Goal: Information Seeking & Learning: Learn about a topic

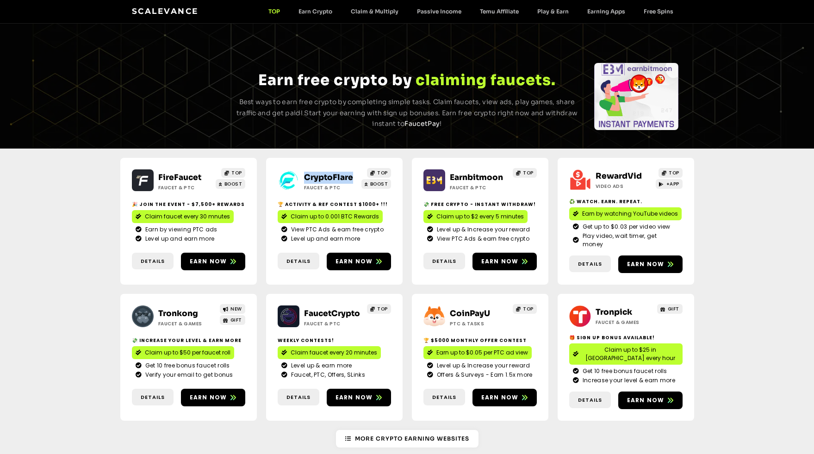
drag, startPoint x: 355, startPoint y: 177, endPoint x: 306, endPoint y: 177, distance: 49.1
click at [306, 177] on h2 "CryptoFlare" at bounding box center [333, 178] width 58 height 12
copy link "CryptoFlare"
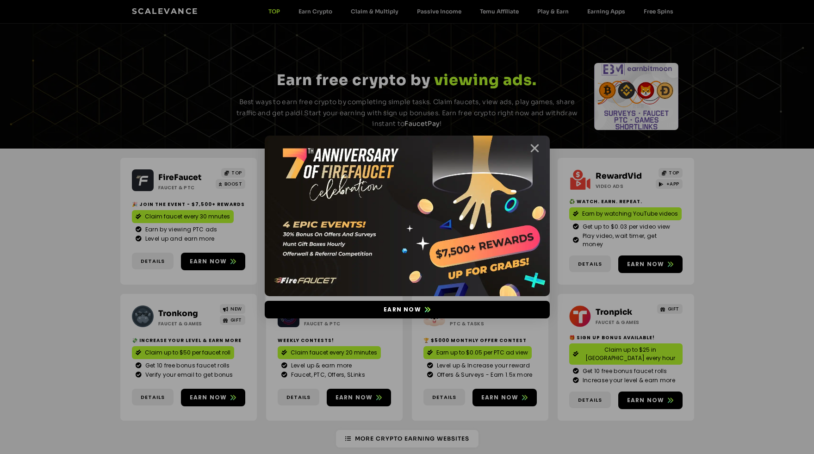
click at [537, 150] on icon "Close" at bounding box center [535, 149] width 12 height 12
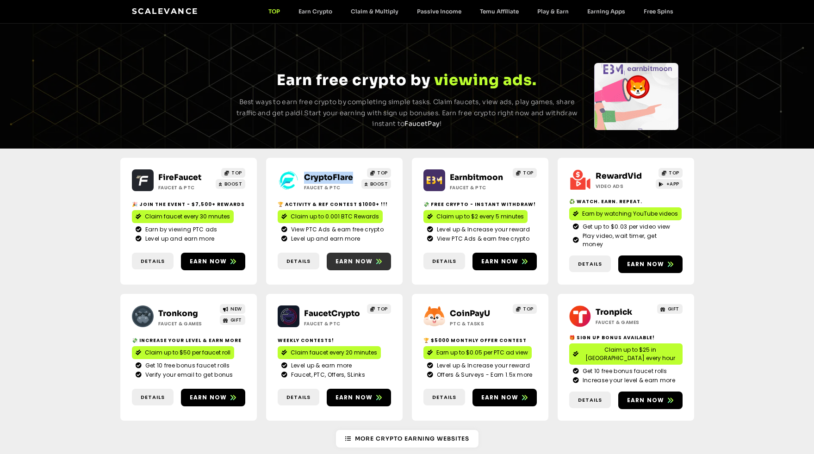
click at [368, 257] on span "Earn now" at bounding box center [355, 261] width 38 height 8
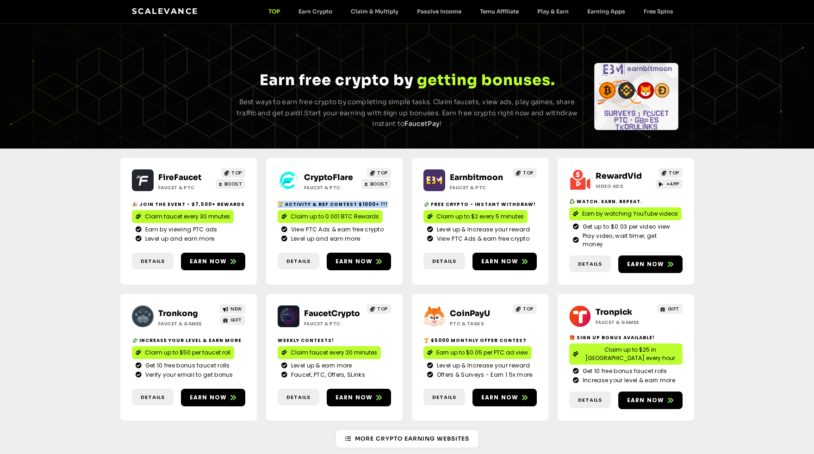
drag, startPoint x: 378, startPoint y: 202, endPoint x: 278, endPoint y: 204, distance: 99.6
click at [278, 204] on h2 "🏆 Activity & ref contest $1000+ !!!" at bounding box center [334, 204] width 113 height 7
copy h2 "🏆 Activity & ref contest $1000+ !!!"
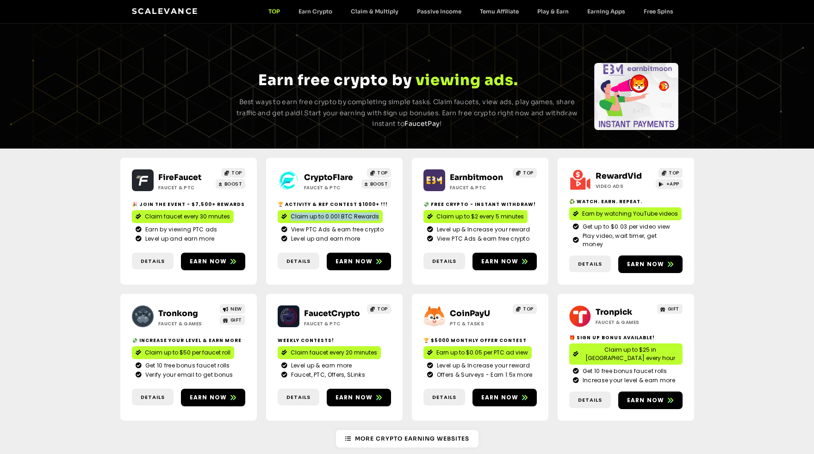
drag, startPoint x: 386, startPoint y: 214, endPoint x: 292, endPoint y: 215, distance: 94.5
click at [291, 215] on div "Claim up to 0.001 BTC Rewards" at bounding box center [334, 216] width 113 height 13
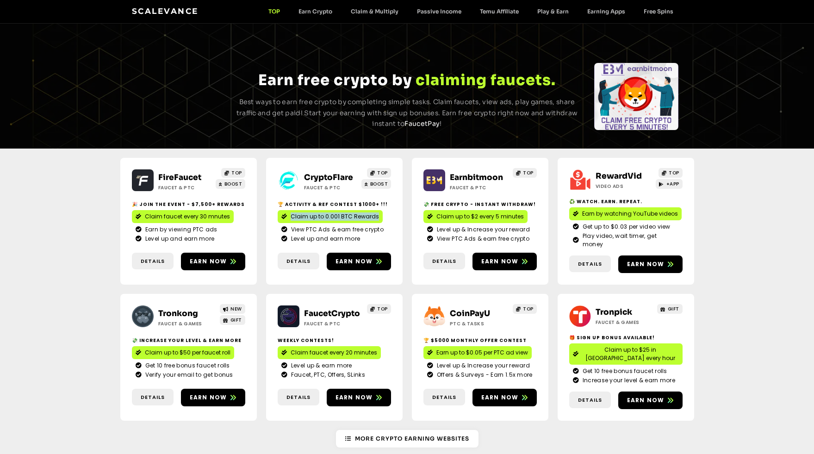
copy span "Claim up to 0.001 BTC Rewards"
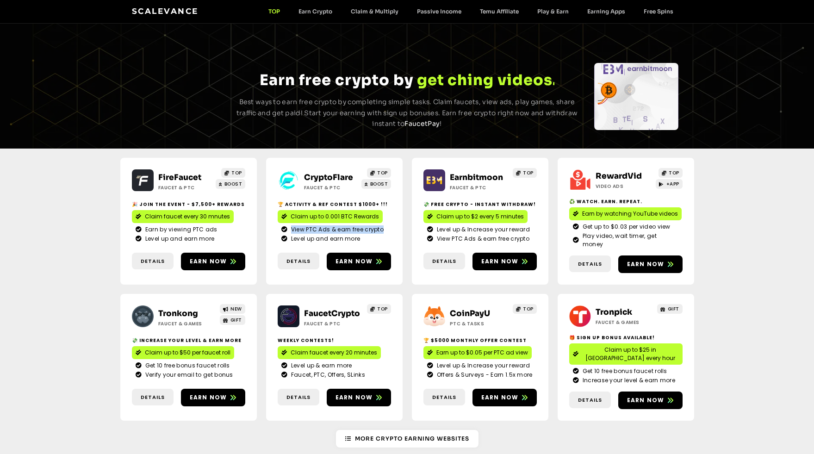
drag, startPoint x: 382, startPoint y: 227, endPoint x: 294, endPoint y: 228, distance: 88.0
click at [293, 229] on li "View PTC Ads & earn free crypto" at bounding box center [335, 230] width 106 height 9
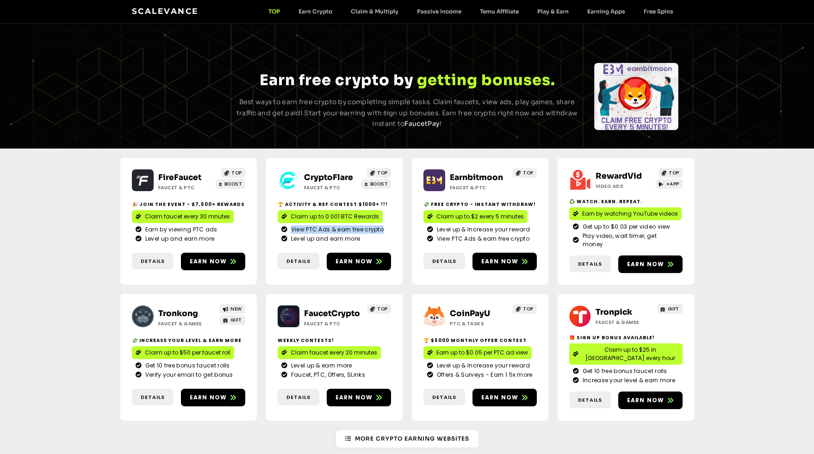
copy span "View PTC Ads & earn free crypto"
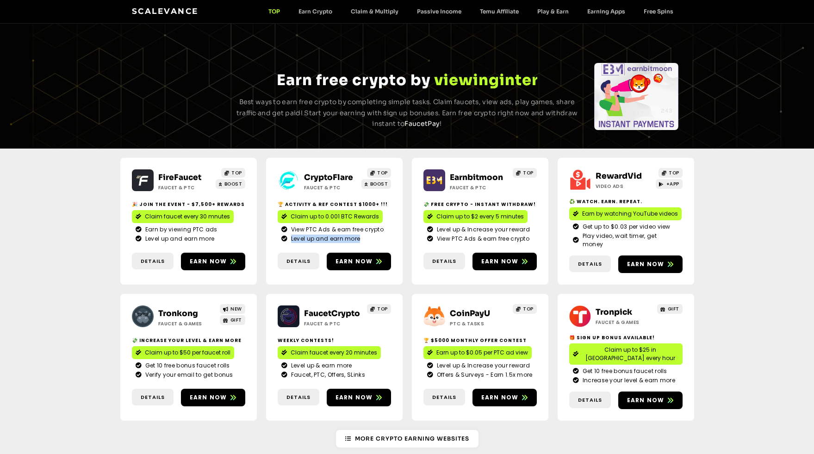
drag, startPoint x: 354, startPoint y: 237, endPoint x: 293, endPoint y: 238, distance: 61.1
click at [292, 238] on li "Level up and earn more" at bounding box center [335, 239] width 106 height 8
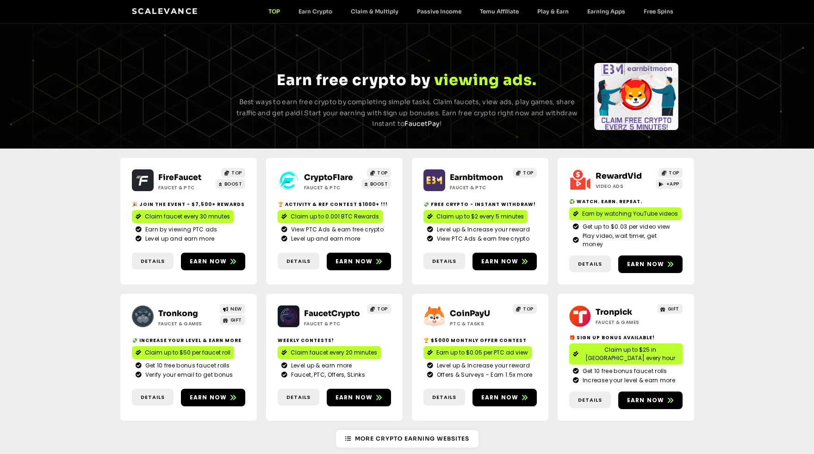
click at [323, 235] on span "Level up and earn more" at bounding box center [325, 239] width 72 height 8
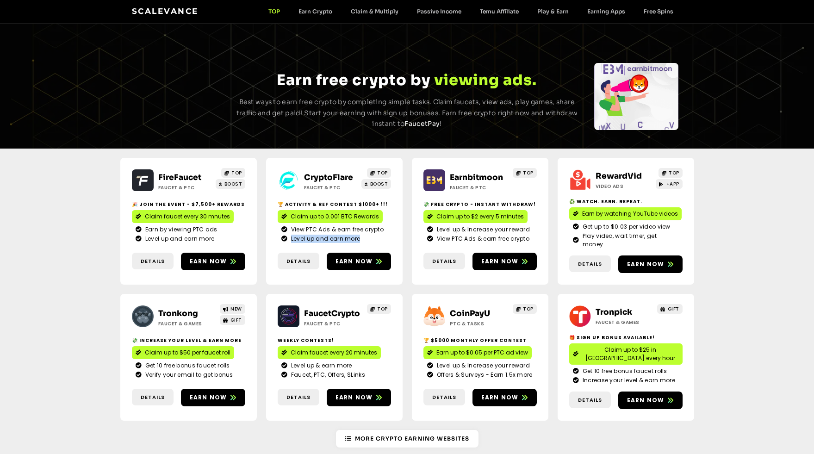
drag, startPoint x: 343, startPoint y: 236, endPoint x: 292, endPoint y: 238, distance: 50.5
click at [292, 238] on li "Level up and earn more" at bounding box center [335, 239] width 106 height 8
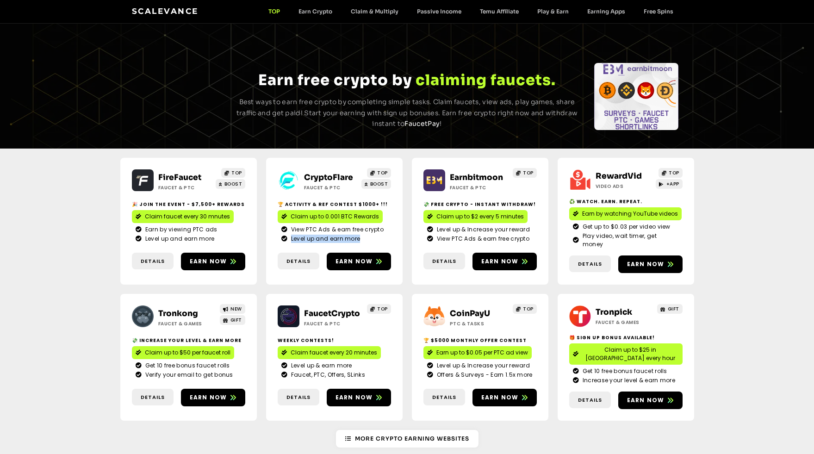
copy span "Level up and earn more"
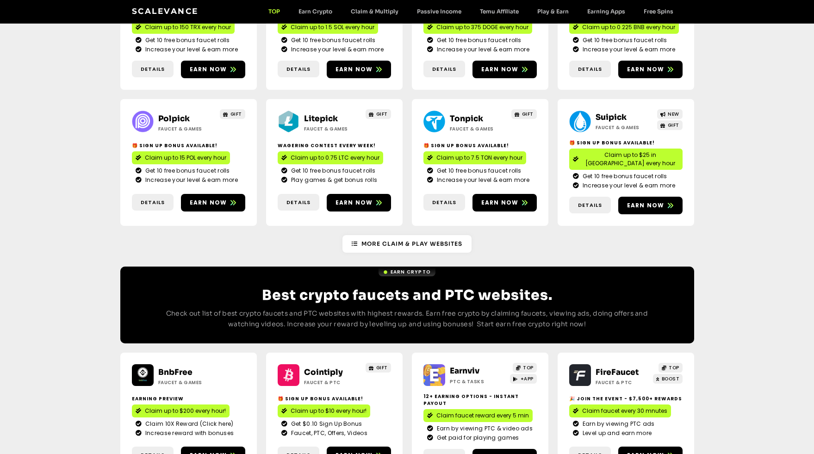
scroll to position [476, 0]
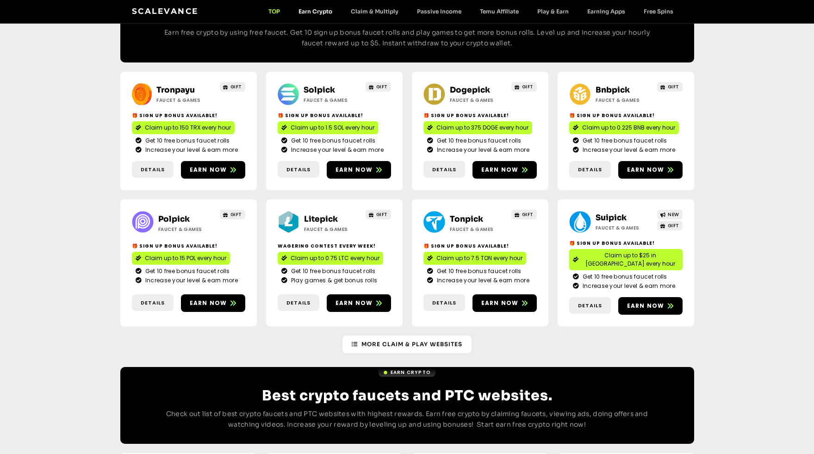
click at [327, 10] on link "Earn Crypto" at bounding box center [315, 11] width 52 height 7
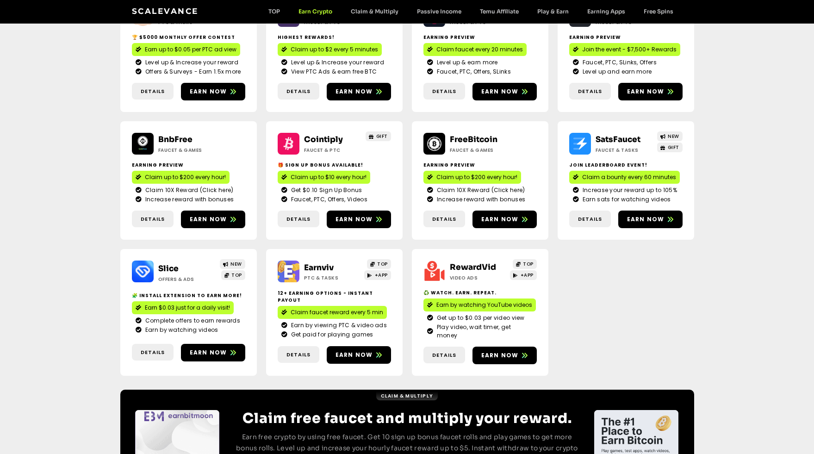
scroll to position [161, 0]
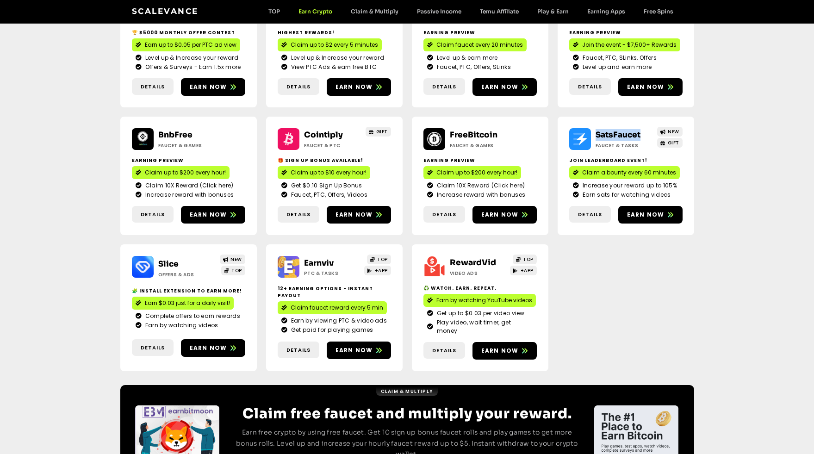
drag, startPoint x: 643, startPoint y: 134, endPoint x: 598, endPoint y: 133, distance: 45.4
click at [597, 133] on h2 "SatsFaucet" at bounding box center [625, 135] width 58 height 12
copy link "SatsFaucet"
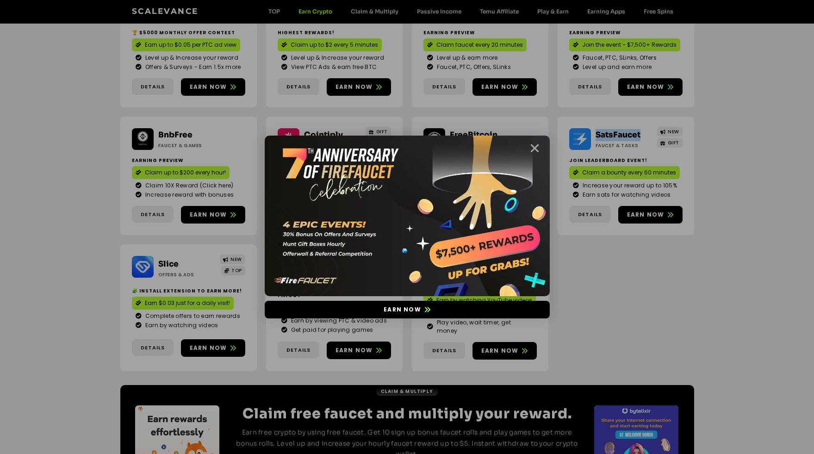
click at [536, 148] on icon "Close" at bounding box center [535, 149] width 12 height 12
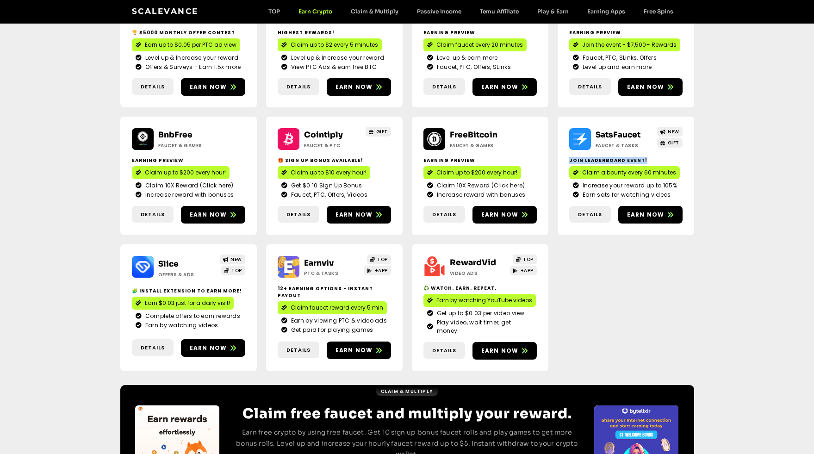
drag, startPoint x: 638, startPoint y: 159, endPoint x: 569, endPoint y: 159, distance: 68.5
click at [570, 159] on h2 "Join Leaderboard event!" at bounding box center [626, 160] width 113 height 7
copy h2 "Join Leaderboard event!"
drag, startPoint x: 672, startPoint y: 173, endPoint x: 583, endPoint y: 175, distance: 89.4
click at [583, 175] on div "Claim a bounty every 60 minutes" at bounding box center [626, 172] width 113 height 13
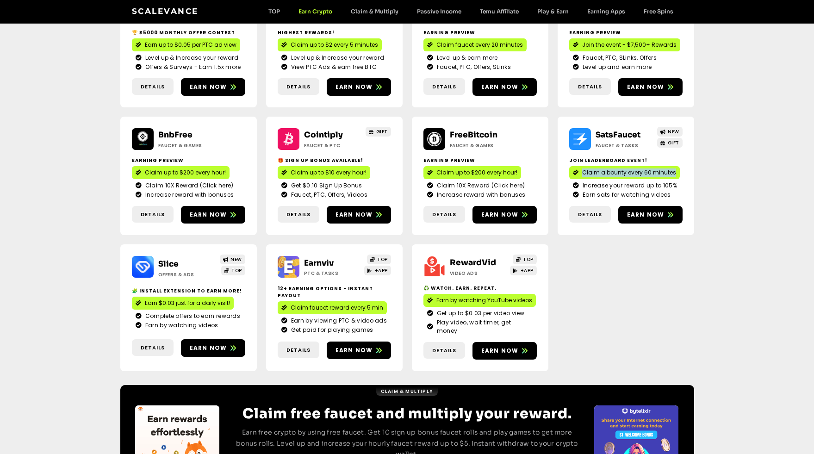
copy span "Claim a bounty every 60 minutes"
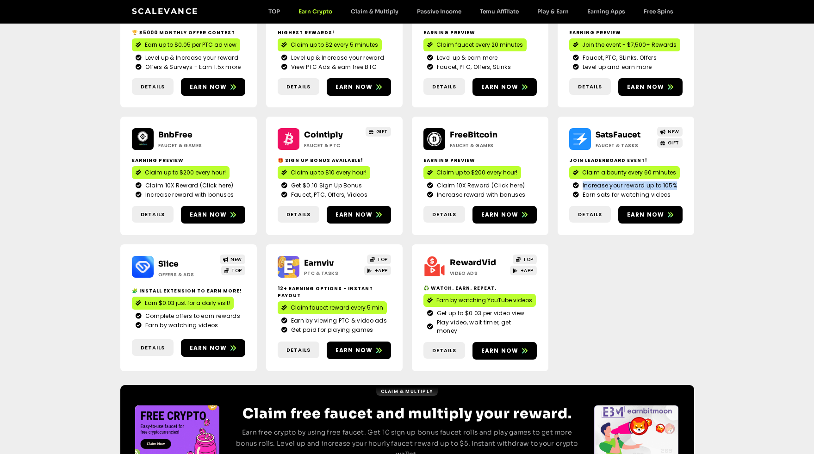
drag, startPoint x: 676, startPoint y: 184, endPoint x: 582, endPoint y: 186, distance: 94.0
click at [582, 186] on span "Increase your reward up to 105%" at bounding box center [629, 186] width 97 height 8
copy span "Increase your reward up to 105%"
drag, startPoint x: 662, startPoint y: 194, endPoint x: 583, endPoint y: 196, distance: 78.7
click at [583, 196] on li "Earn sats for watching videos" at bounding box center [626, 195] width 106 height 8
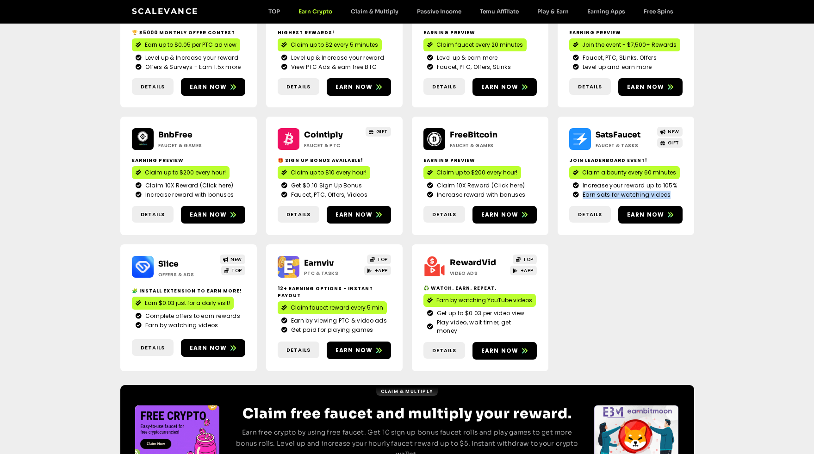
copy span "Earn sats for watching videos"
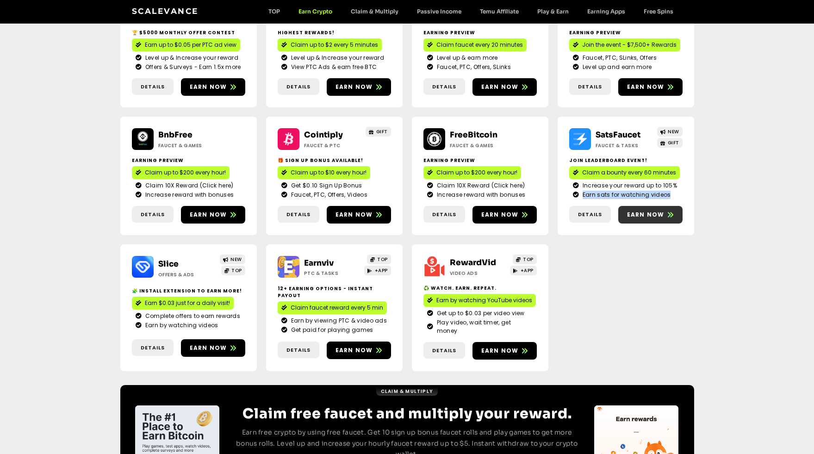
click at [657, 217] on span "Earn now" at bounding box center [646, 215] width 38 height 8
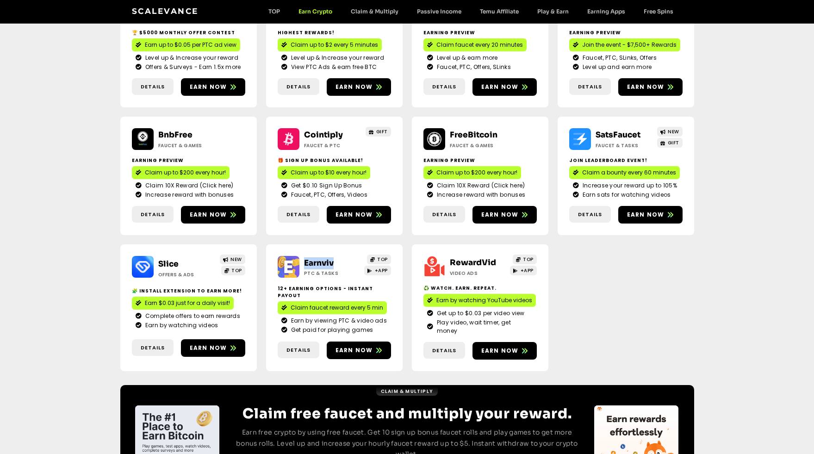
drag, startPoint x: 336, startPoint y: 263, endPoint x: 305, endPoint y: 264, distance: 31.5
click at [305, 264] on h2 "Earnviv" at bounding box center [333, 263] width 58 height 12
copy link "Earnviv"
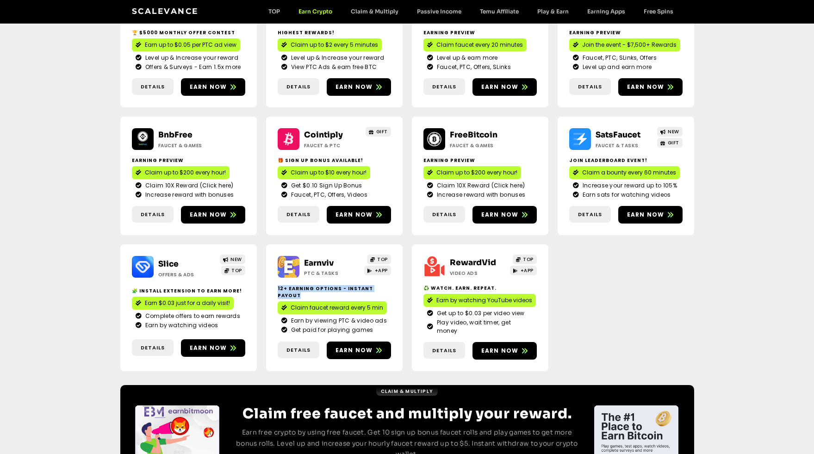
drag, startPoint x: 376, startPoint y: 288, endPoint x: 279, endPoint y: 289, distance: 96.8
click at [278, 289] on h2 "12+ Earning options - instant payout" at bounding box center [334, 292] width 113 height 14
copy h2 "12+ Earning options - instant payout"
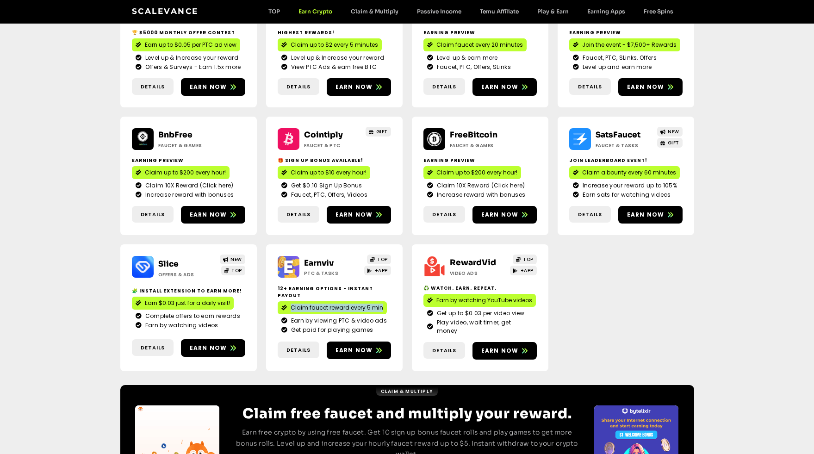
drag, startPoint x: 377, startPoint y: 301, endPoint x: 291, endPoint y: 303, distance: 85.7
click at [291, 303] on div "Claim faucet reward every 5 min" at bounding box center [334, 307] width 113 height 13
copy span "Claim faucet reward every 5 min"
drag, startPoint x: 372, startPoint y: 313, endPoint x: 292, endPoint y: 316, distance: 79.7
click at [292, 317] on li "Earn by viewing PTC & video ads" at bounding box center [335, 321] width 106 height 9
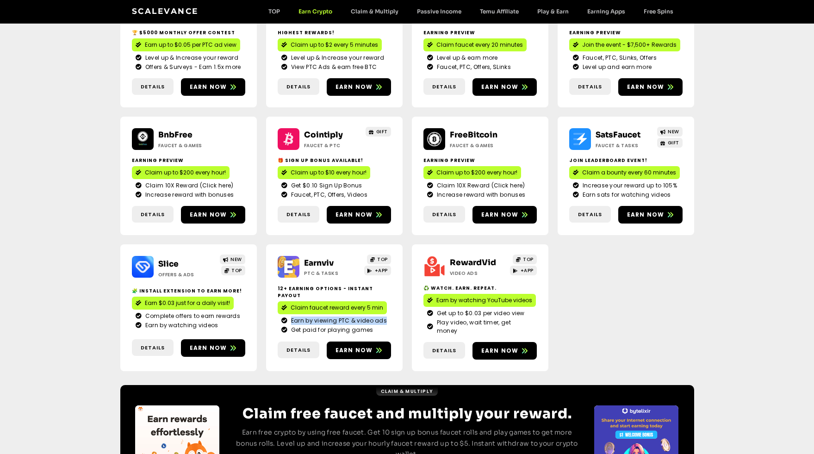
copy span "Earn by viewing PTC & video ads"
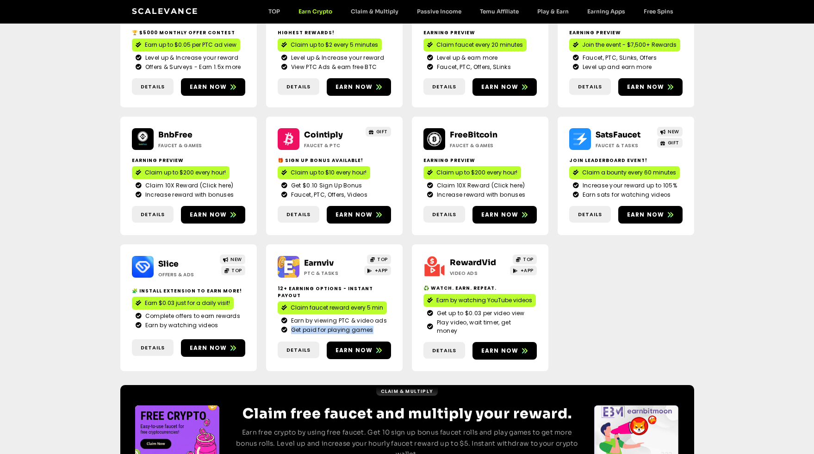
drag, startPoint x: 364, startPoint y: 324, endPoint x: 292, endPoint y: 325, distance: 72.7
click at [292, 326] on li "Get paid for playing games" at bounding box center [335, 330] width 106 height 8
copy span "Get paid for playing games"
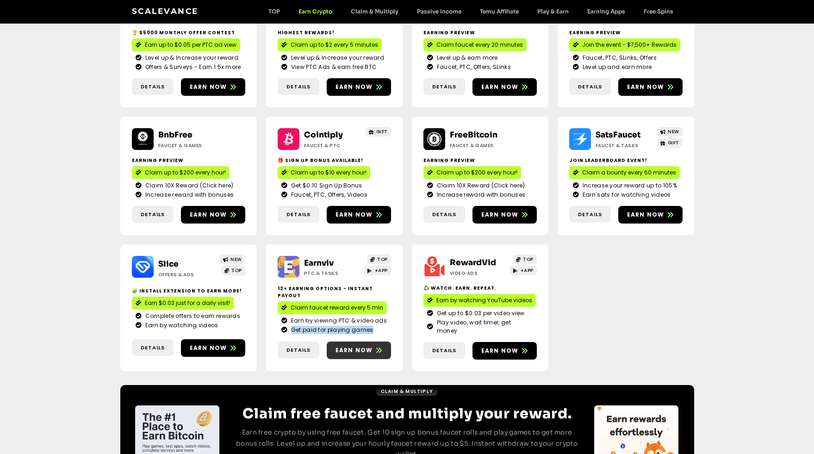
click at [361, 346] on span "Earn now" at bounding box center [355, 350] width 38 height 8
click at [638, 273] on div "CoinPayU ptc & Tasks TOP 🏆 $5000 Monthly Offer contest Earn up to $0.05 per PTC…" at bounding box center [407, 183] width 574 height 406
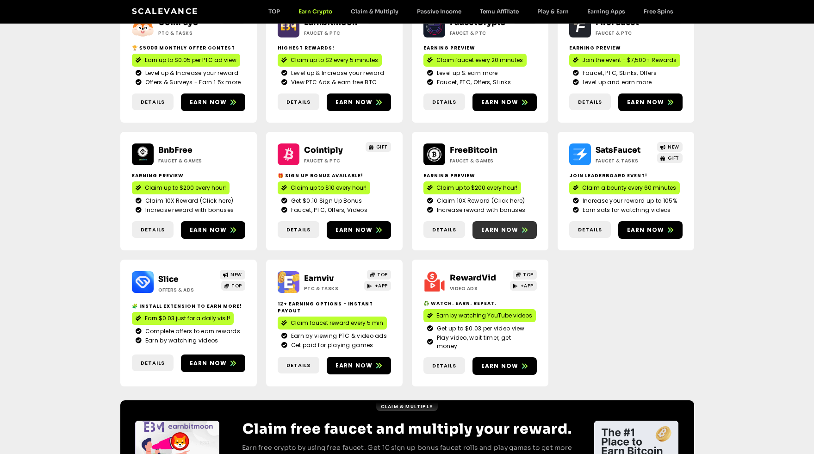
scroll to position [147, 0]
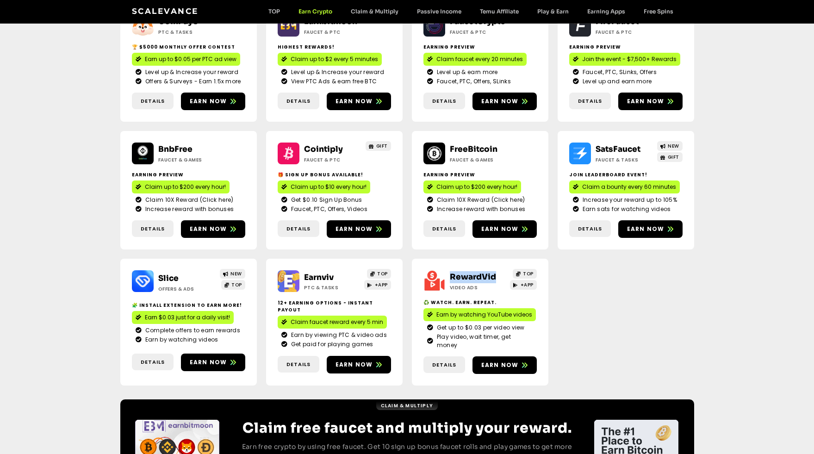
drag, startPoint x: 497, startPoint y: 277, endPoint x: 452, endPoint y: 278, distance: 44.9
click at [452, 278] on h2 "RewardVid" at bounding box center [479, 277] width 58 height 12
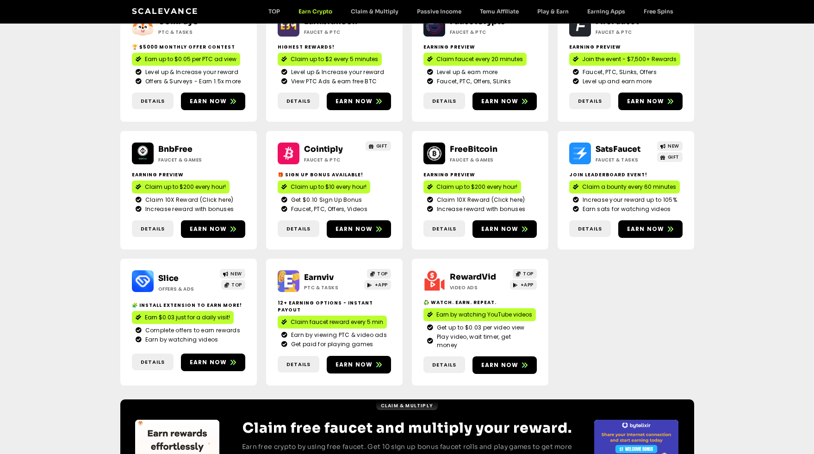
drag, startPoint x: 497, startPoint y: 296, endPoint x: 496, endPoint y: 305, distance: 8.8
click at [496, 297] on div "RewardVid Video ads TOP +APP ♻️ Watch. Earn. Repeat. Earn by watching YouTube v…" at bounding box center [480, 322] width 137 height 127
drag, startPoint x: 493, startPoint y: 303, endPoint x: 423, endPoint y: 304, distance: 70.4
click at [423, 304] on div "RewardVid Video ads TOP +APP ♻️ Watch. Earn. Repeat. Earn by watching YouTube v…" at bounding box center [480, 322] width 137 height 127
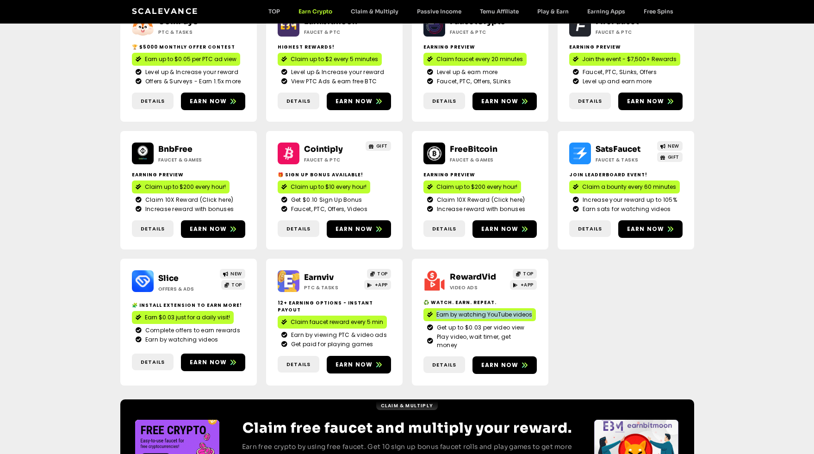
drag, startPoint x: 526, startPoint y: 315, endPoint x: 437, endPoint y: 316, distance: 88.4
click at [437, 316] on div "Earn by watching YouTube videos" at bounding box center [480, 314] width 113 height 13
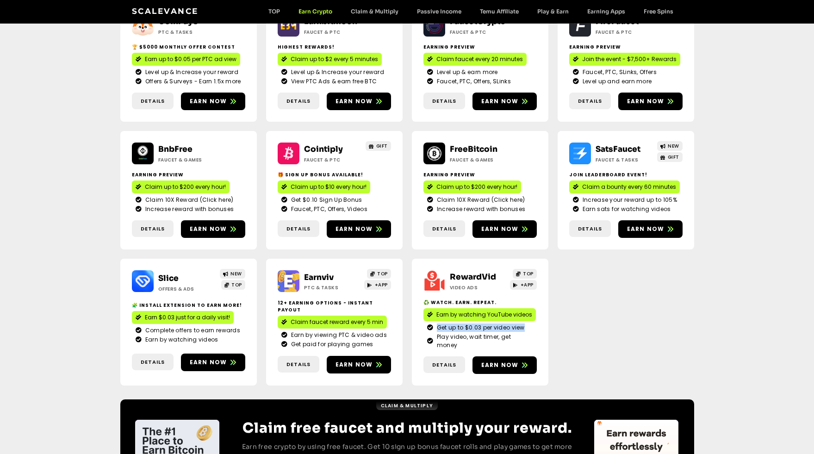
drag, startPoint x: 525, startPoint y: 328, endPoint x: 439, endPoint y: 331, distance: 85.7
click at [439, 331] on li "Get up to $0.03 per video view" at bounding box center [480, 328] width 106 height 9
drag, startPoint x: 529, startPoint y: 338, endPoint x: 439, endPoint y: 338, distance: 90.3
click at [438, 338] on div "Get up to $0.03 per video view Play video, wait timer, get money" at bounding box center [480, 337] width 113 height 26
click at [515, 361] on span "Earn now" at bounding box center [501, 365] width 38 height 8
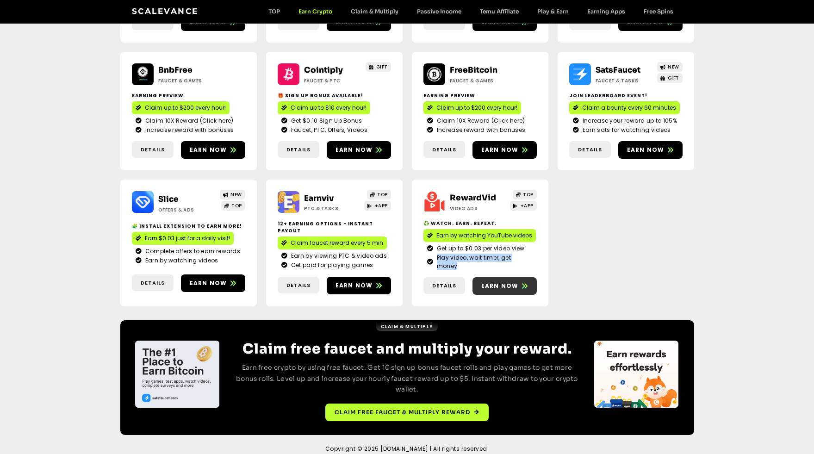
scroll to position [0, 0]
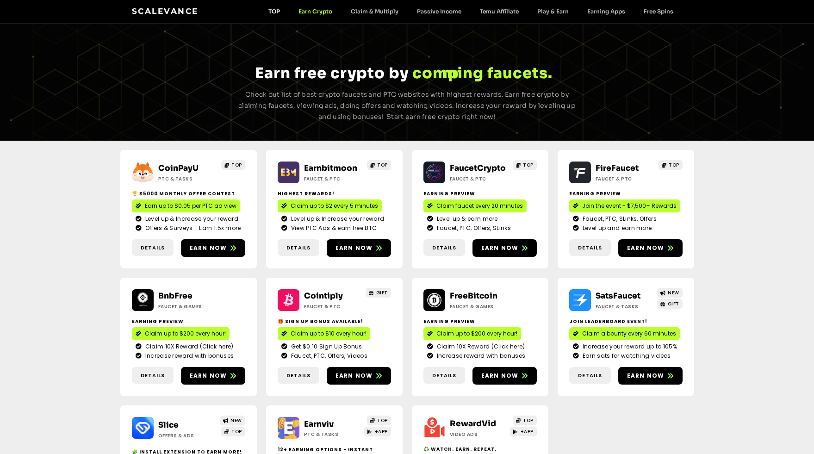
click at [275, 13] on link "TOP" at bounding box center [274, 11] width 30 height 7
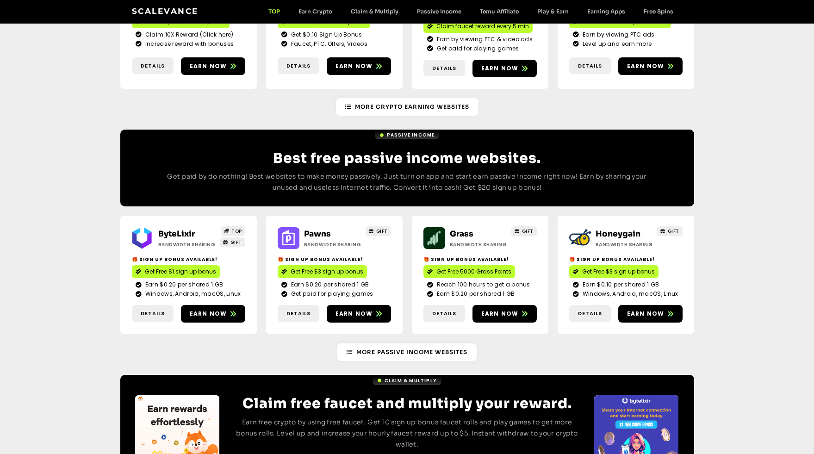
scroll to position [997, 0]
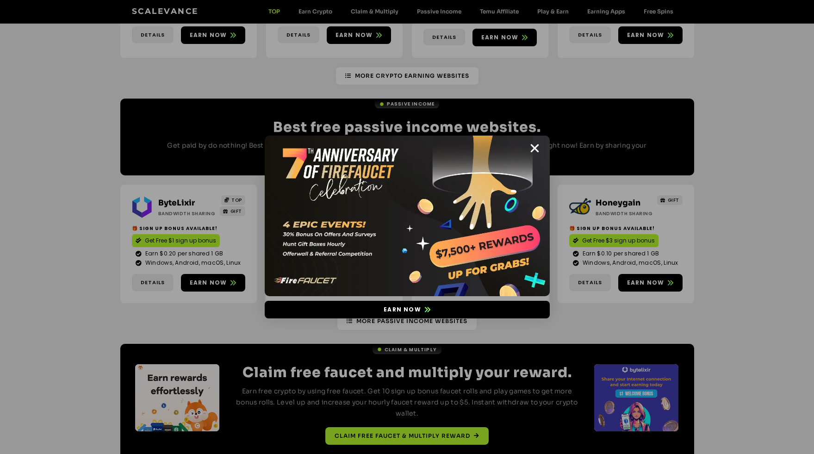
drag, startPoint x: 706, startPoint y: 133, endPoint x: 659, endPoint y: 140, distance: 47.4
click at [707, 133] on div "Earn now" at bounding box center [407, 227] width 814 height 454
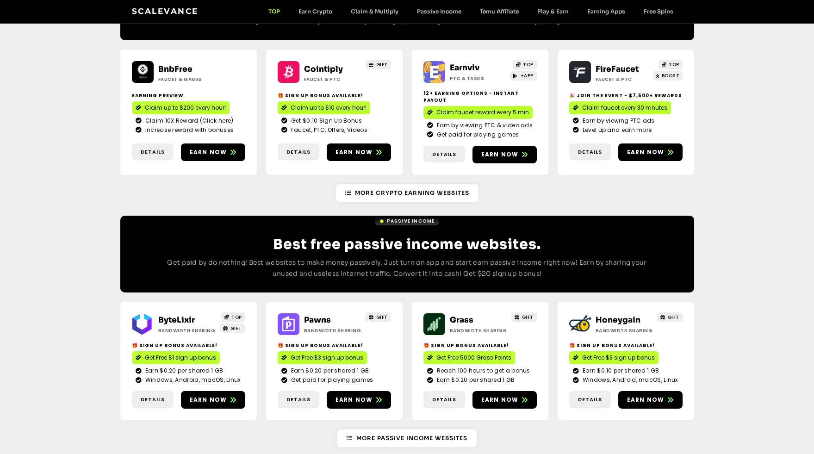
scroll to position [821, 0]
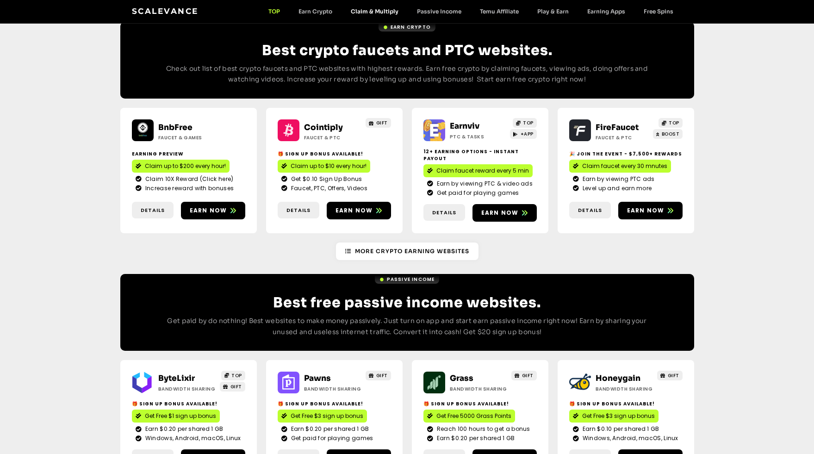
click at [376, 13] on link "Claim & Multiply" at bounding box center [375, 11] width 66 height 7
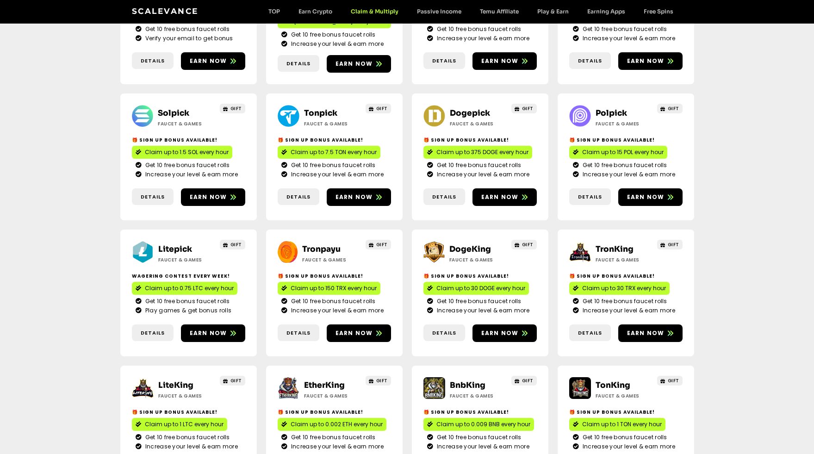
scroll to position [188, 0]
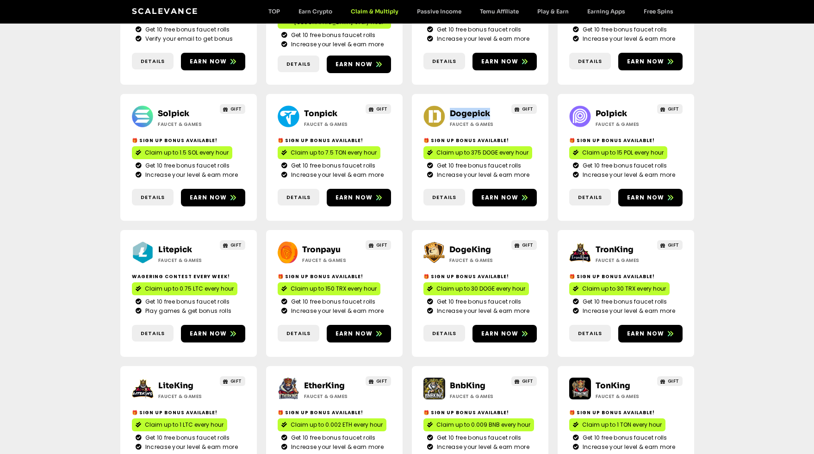
drag, startPoint x: 491, startPoint y: 105, endPoint x: 451, endPoint y: 104, distance: 39.8
click at [451, 108] on h2 "Dogepick" at bounding box center [479, 114] width 58 height 12
copy link "Dogepick"
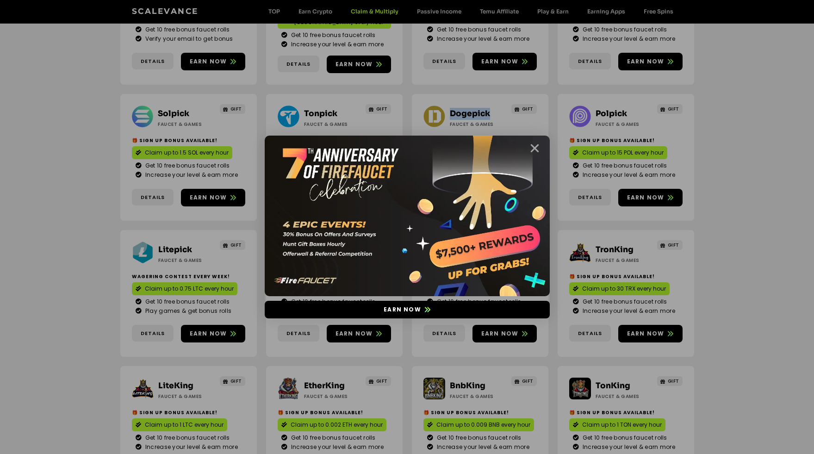
click at [538, 149] on icon "Close" at bounding box center [535, 149] width 12 height 12
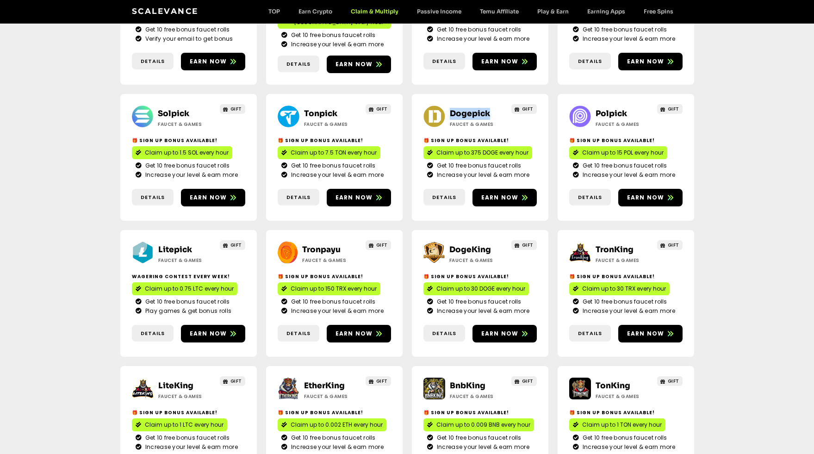
copy link "Dogepick"
drag, startPoint x: 495, startPoint y: 256, endPoint x: 424, endPoint y: 258, distance: 70.9
click at [424, 273] on h2 "🎁 Sign Up Bonus Available!" at bounding box center [480, 276] width 113 height 7
drag, startPoint x: 431, startPoint y: 257, endPoint x: 473, endPoint y: 129, distance: 134.9
click at [473, 129] on div "Tronkong Faucet & Games NEW GIFT 💸 Increase your level & earn more Claim up to …" at bounding box center [407, 296] width 574 height 695
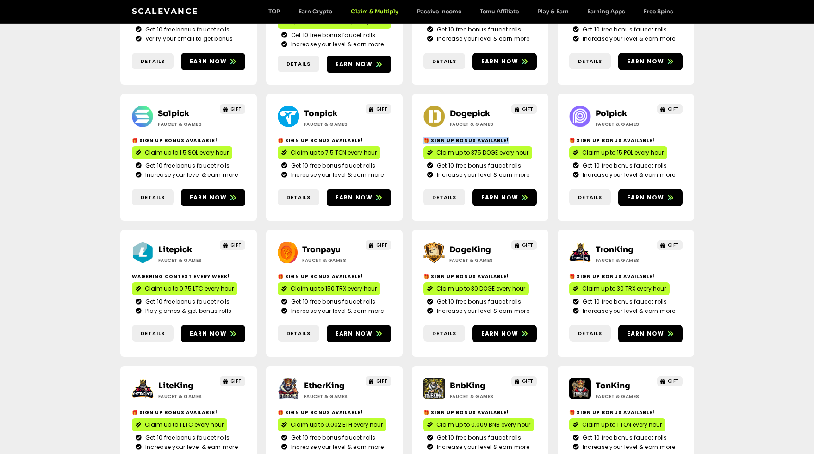
drag, startPoint x: 501, startPoint y: 129, endPoint x: 423, endPoint y: 130, distance: 77.3
click at [424, 137] on h2 "🎁 Sign Up Bonus Available!" at bounding box center [480, 140] width 113 height 7
copy h2 "🎁 Sign Up Bonus Available!"
drag, startPoint x: 758, startPoint y: 134, endPoint x: 746, endPoint y: 133, distance: 12.1
click at [758, 134] on div "Tronkong Faucet & Games NEW GIFT 💸 Increase your level & earn more Claim up to …" at bounding box center [407, 296] width 814 height 695
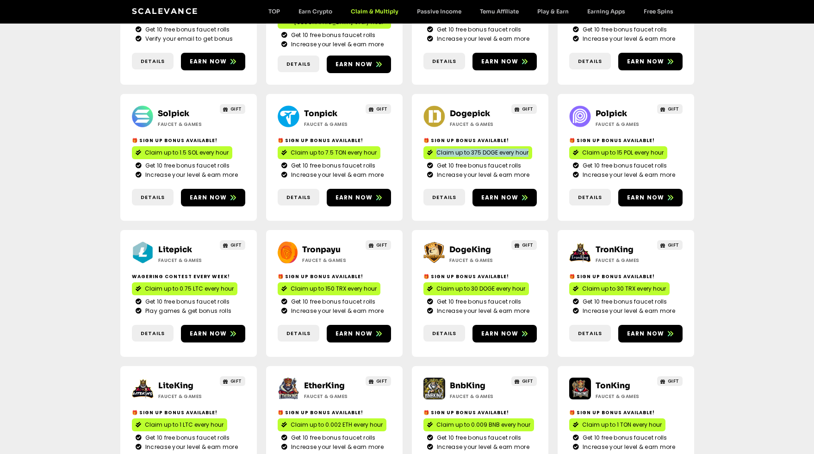
drag, startPoint x: 533, startPoint y: 143, endPoint x: 436, endPoint y: 144, distance: 96.3
click at [436, 146] on div "Claim up to 375 DOGE every hour" at bounding box center [480, 152] width 113 height 13
copy span "Claim up to 375 DOGE every hour"
drag, startPoint x: 520, startPoint y: 156, endPoint x: 439, endPoint y: 156, distance: 81.0
click at [439, 162] on li "Get 10 free bonus faucet rolls" at bounding box center [480, 166] width 106 height 9
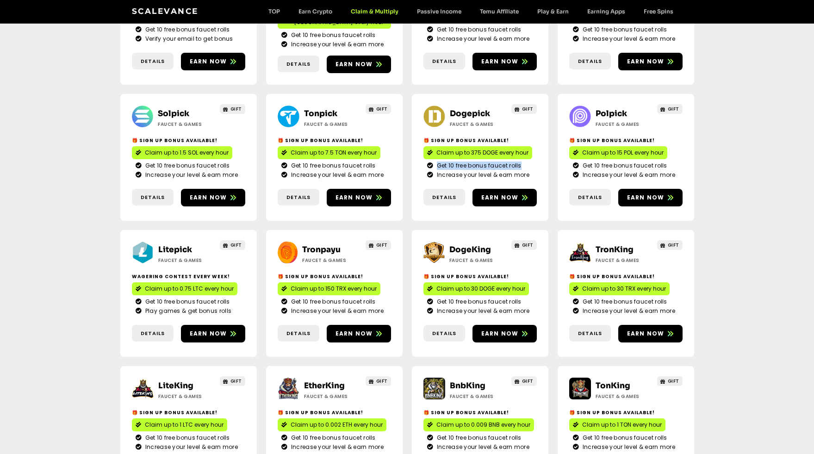
copy span "Get 10 free bonus faucet rolls"
drag, startPoint x: 529, startPoint y: 163, endPoint x: 437, endPoint y: 165, distance: 92.6
click at [437, 171] on li "Increase your level & earn more" at bounding box center [480, 175] width 106 height 8
copy span "Increase your level & earn more"
click at [495, 194] on span "Earn now" at bounding box center [501, 198] width 38 height 8
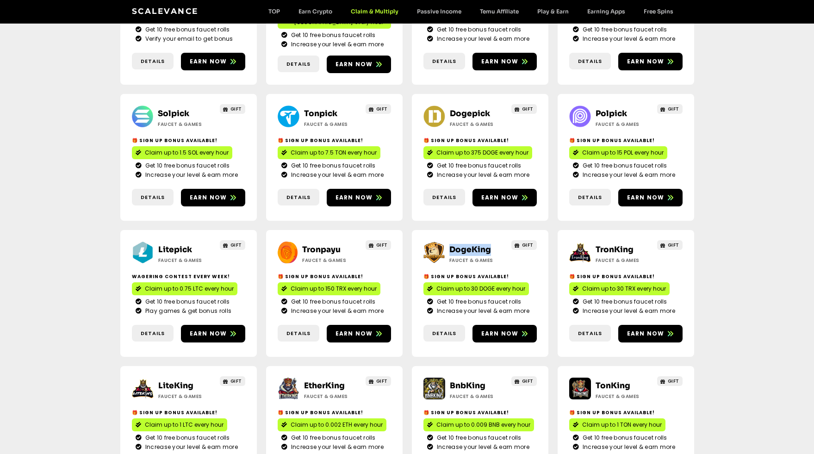
drag, startPoint x: 493, startPoint y: 232, endPoint x: 451, endPoint y: 232, distance: 41.7
click at [451, 244] on h2 "DogeKing" at bounding box center [479, 250] width 58 height 12
copy link "DogeKing"
drag, startPoint x: 531, startPoint y: 269, endPoint x: 437, endPoint y: 268, distance: 93.5
click at [437, 282] on div "Claim up to 30 DOGE every hour" at bounding box center [480, 288] width 113 height 13
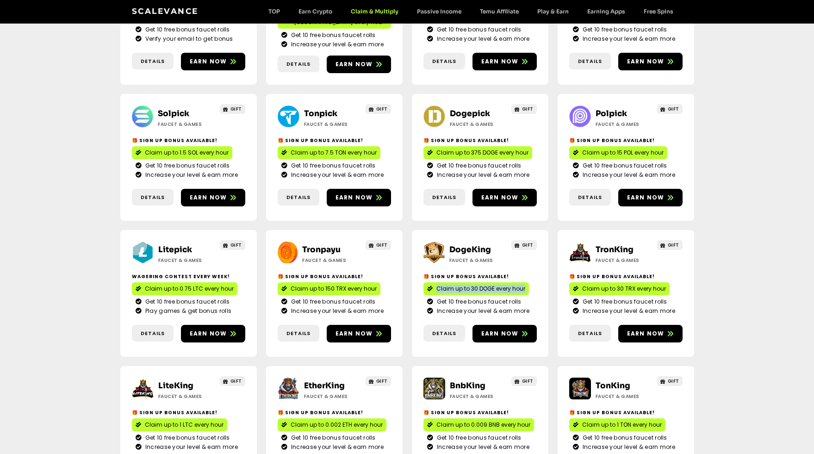
copy span "Claim up to 30 DOGE every hour"
click at [514, 330] on span "Earn now" at bounding box center [501, 334] width 38 height 8
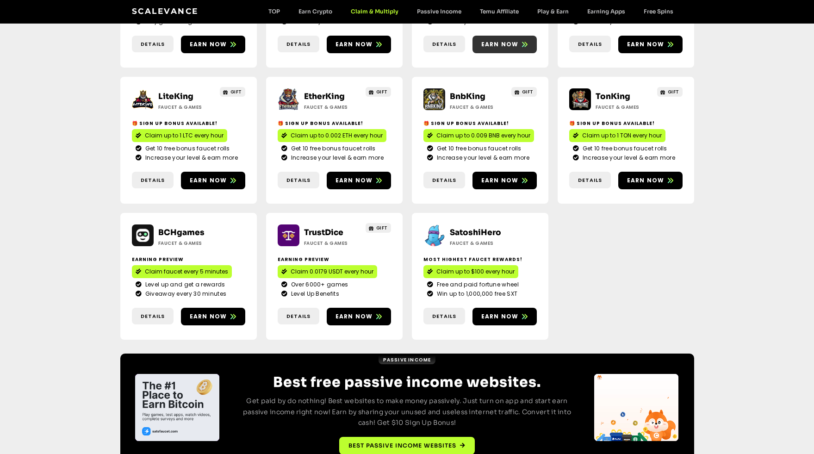
scroll to position [0, 0]
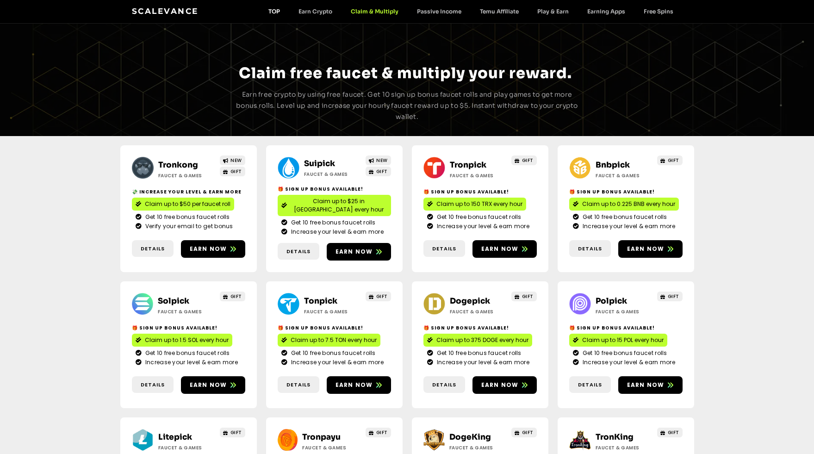
click at [274, 12] on link "TOP" at bounding box center [274, 11] width 30 height 7
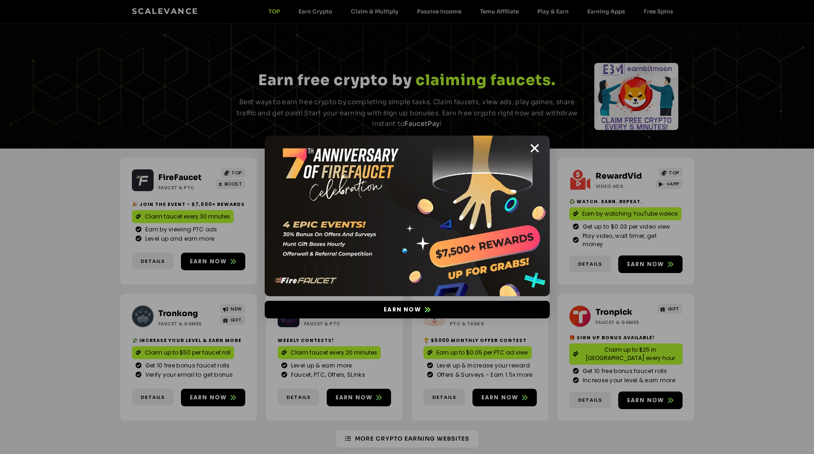
click at [539, 147] on icon "Close" at bounding box center [535, 149] width 12 height 12
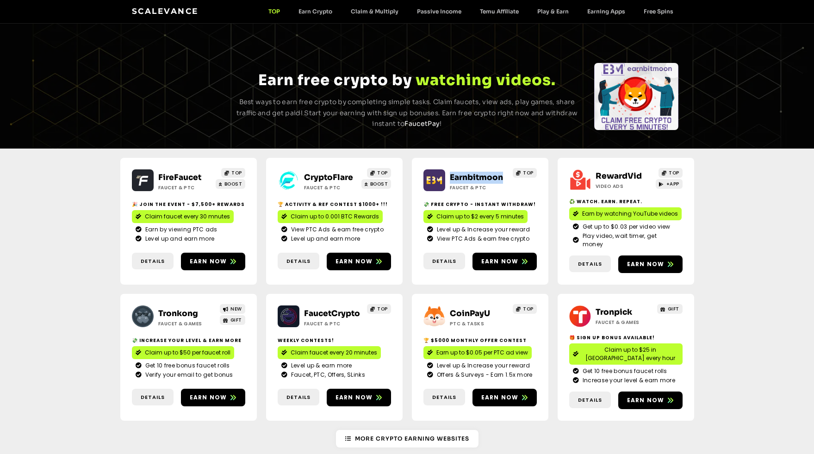
drag, startPoint x: 505, startPoint y: 177, endPoint x: 452, endPoint y: 176, distance: 52.3
click at [451, 176] on h2 "Earnbitmoon" at bounding box center [479, 178] width 58 height 12
copy link "Earnbitmoon"
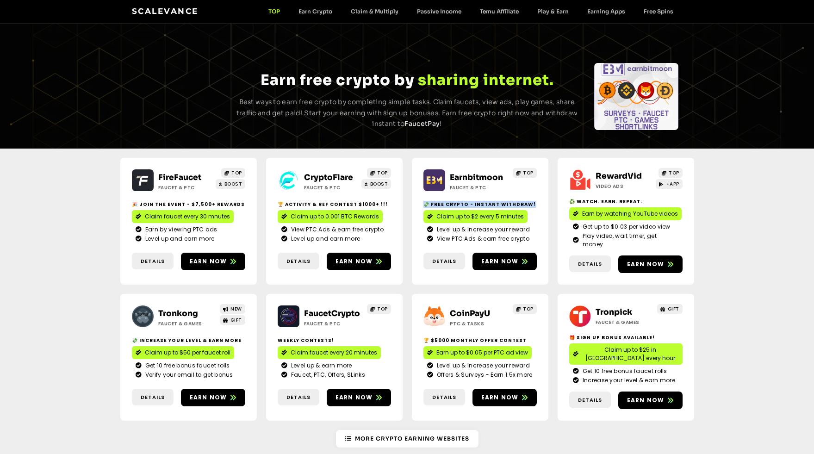
drag, startPoint x: 530, startPoint y: 200, endPoint x: 424, endPoint y: 200, distance: 106.0
click at [424, 201] on h2 "💸 Free crypto - Instant withdraw!" at bounding box center [480, 204] width 113 height 7
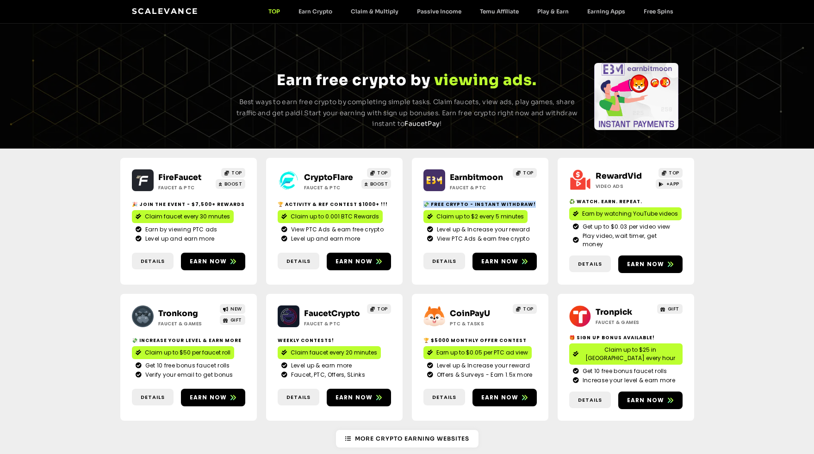
copy h2 "💸 Free crypto - Instant withdraw!"
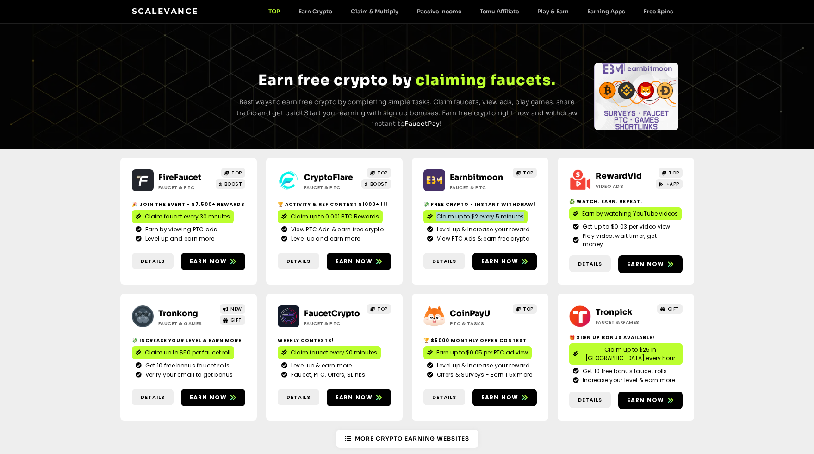
drag, startPoint x: 530, startPoint y: 213, endPoint x: 438, endPoint y: 215, distance: 92.2
click at [437, 215] on div "Claim up to $2 every 5 minutes" at bounding box center [480, 216] width 113 height 13
copy span "Claim up to $2 every 5 minutes"
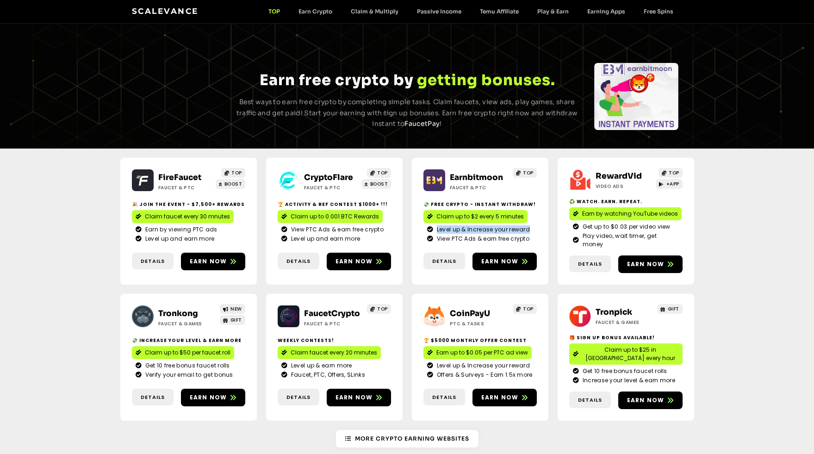
drag, startPoint x: 530, startPoint y: 227, endPoint x: 437, endPoint y: 229, distance: 93.6
click at [437, 229] on li "Level up & Increase your reward" at bounding box center [480, 230] width 106 height 9
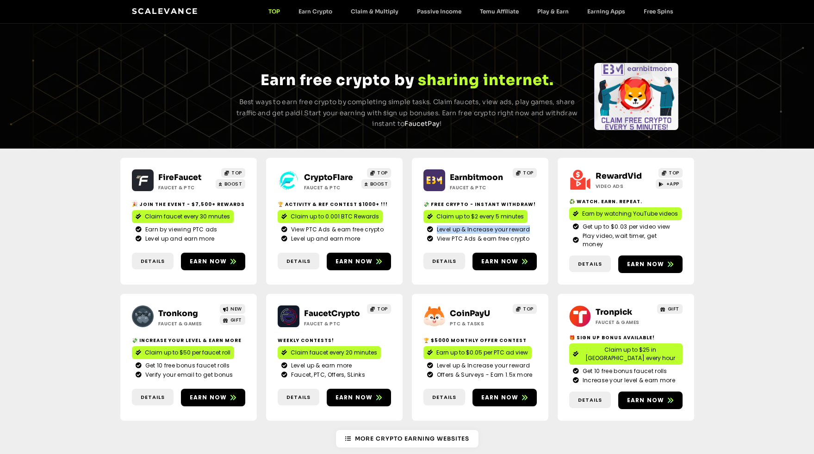
copy span "Level up & Increase your reward"
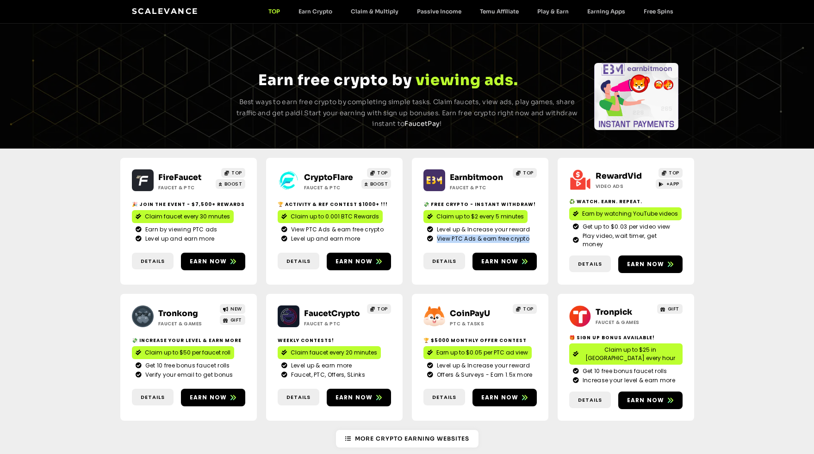
drag, startPoint x: 531, startPoint y: 237, endPoint x: 441, endPoint y: 237, distance: 89.8
click at [438, 237] on li "View PTC Ads & earn free crypto" at bounding box center [480, 239] width 106 height 8
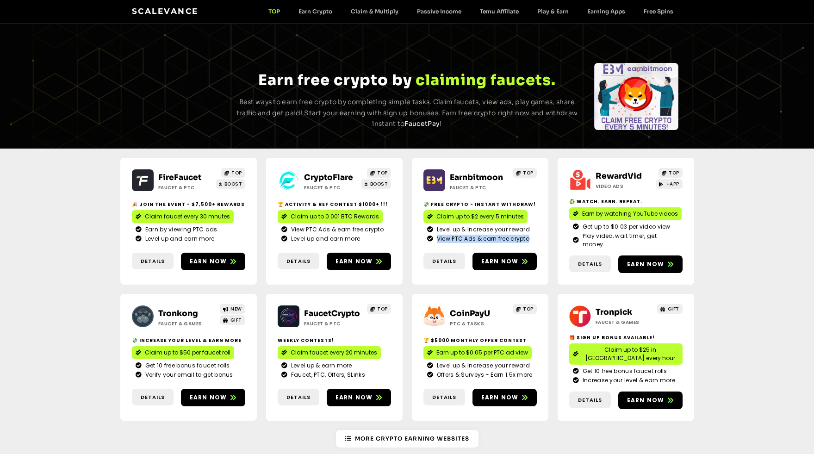
copy span "View PTC Ads & earn free crypto"
click at [529, 257] on span "Earn now" at bounding box center [505, 261] width 64 height 8
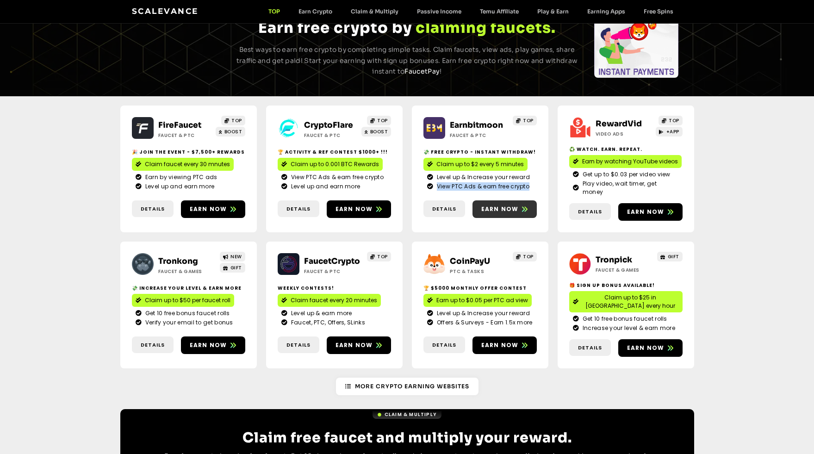
scroll to position [54, 0]
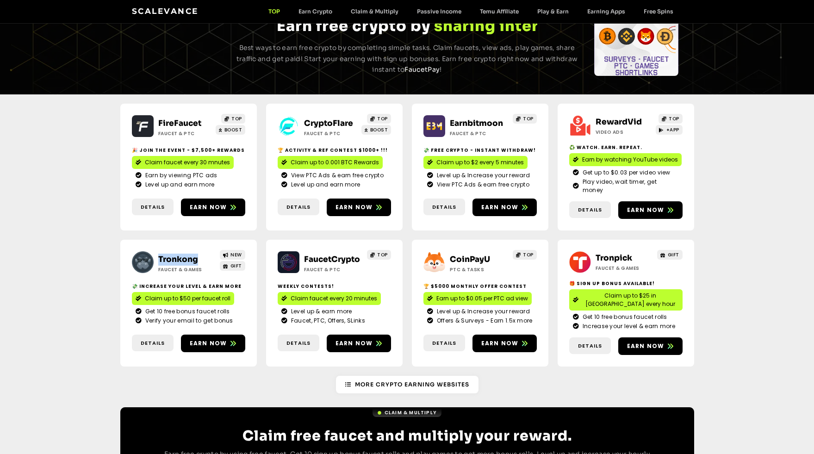
drag, startPoint x: 193, startPoint y: 249, endPoint x: 161, endPoint y: 248, distance: 31.5
click at [159, 254] on h2 "Tronkong" at bounding box center [187, 260] width 58 height 12
copy link "Tronkong"
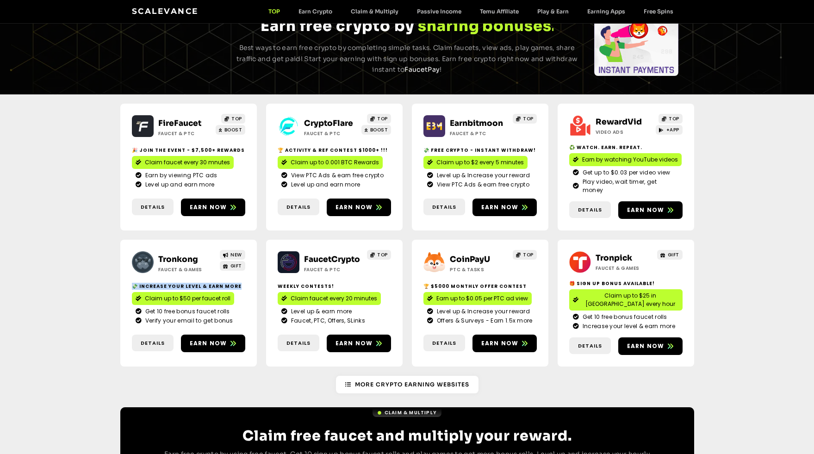
drag, startPoint x: 229, startPoint y: 276, endPoint x: 133, endPoint y: 275, distance: 96.3
click at [132, 283] on h2 "💸 Increase your level & earn more" at bounding box center [188, 286] width 113 height 7
copy h2 "💸 Increase your level & earn more"
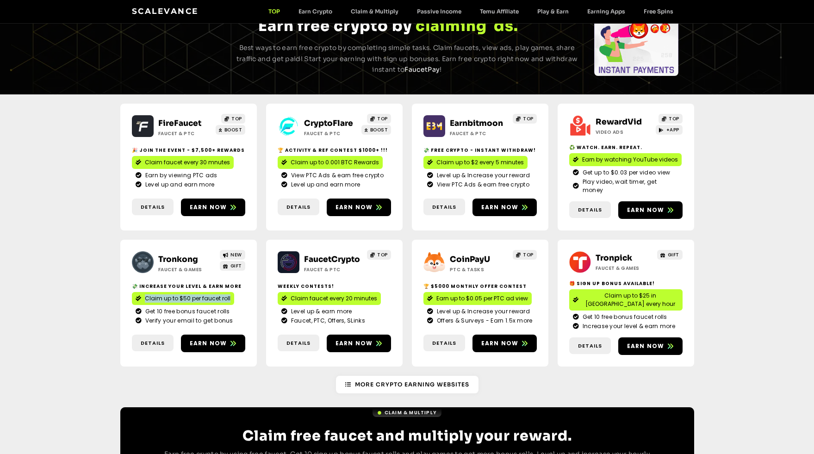
drag, startPoint x: 232, startPoint y: 288, endPoint x: 146, endPoint y: 288, distance: 85.7
click at [146, 292] on div "Claim up to $50 per faucet roll" at bounding box center [188, 298] width 113 height 13
copy span "Claim up to $50 per faucet roll"
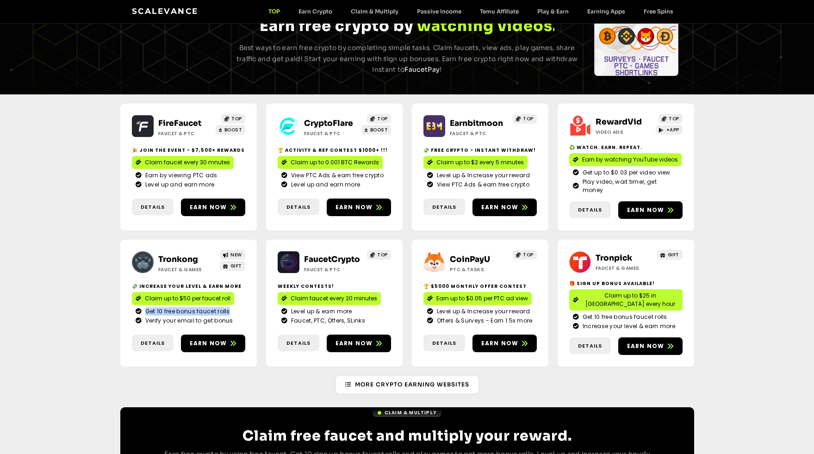
drag, startPoint x: 226, startPoint y: 301, endPoint x: 146, endPoint y: 302, distance: 79.7
click at [146, 307] on li "Get 10 free bonus faucet rolls" at bounding box center [189, 311] width 106 height 9
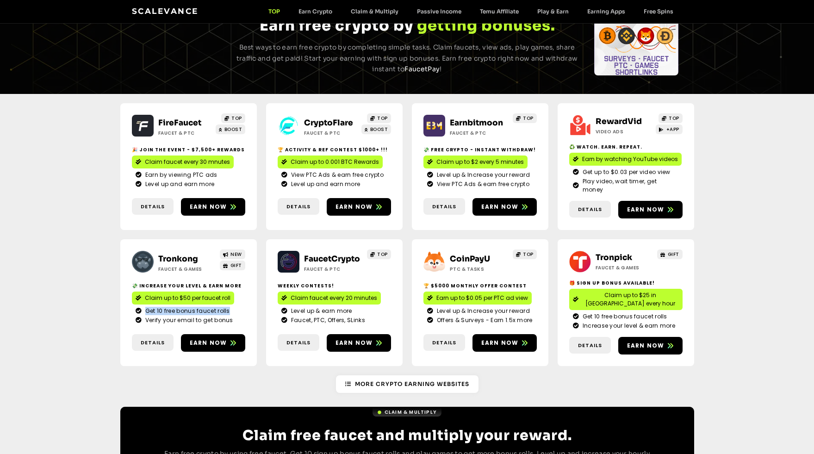
copy span "Get 10 free bonus faucet rolls"
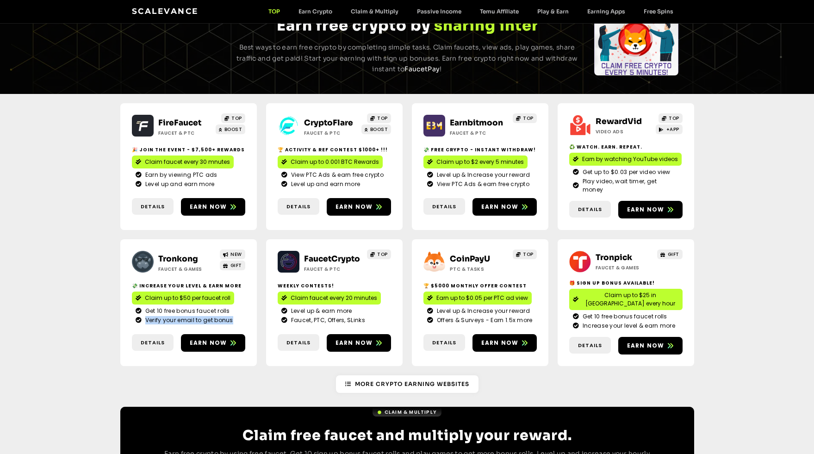
drag, startPoint x: 232, startPoint y: 310, endPoint x: 146, endPoint y: 311, distance: 85.2
click at [146, 316] on li "Verify your email to get bonus" at bounding box center [189, 320] width 106 height 8
copy span "Verify your email to get bonus"
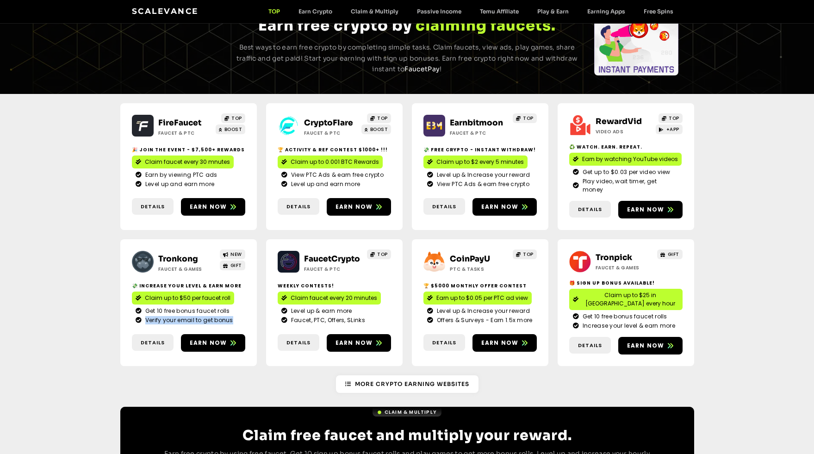
click at [136, 253] on img at bounding box center [143, 262] width 22 height 22
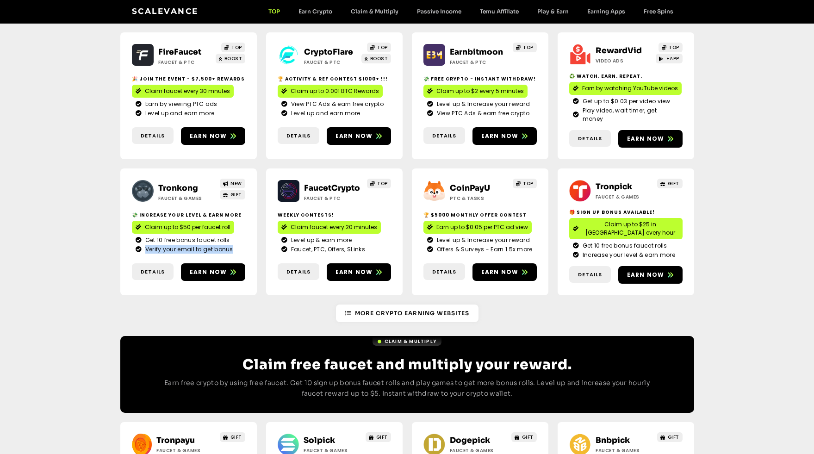
scroll to position [136, 0]
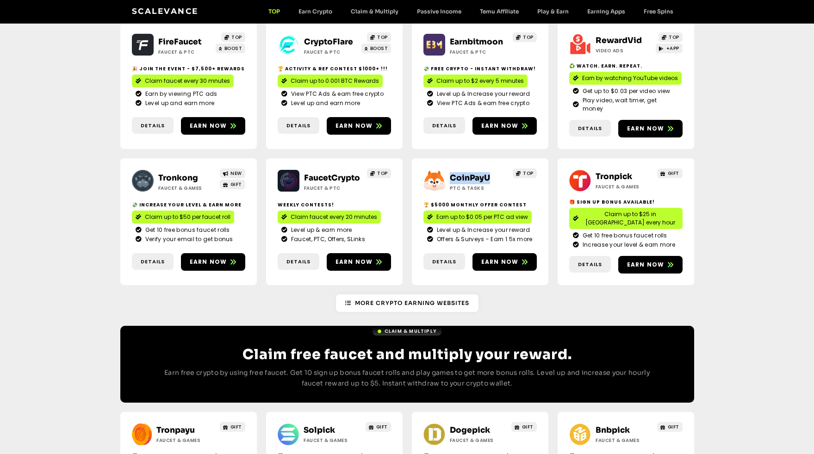
drag, startPoint x: 490, startPoint y: 168, endPoint x: 451, endPoint y: 168, distance: 38.9
click at [451, 172] on h2 "CoinPayU" at bounding box center [479, 178] width 58 height 12
drag, startPoint x: 513, startPoint y: 193, endPoint x: 424, endPoint y: 194, distance: 88.9
click at [424, 201] on h2 "🏆 $5000 Monthly Offer contest" at bounding box center [480, 204] width 113 height 7
drag, startPoint x: 526, startPoint y: 206, endPoint x: 439, endPoint y: 206, distance: 87.1
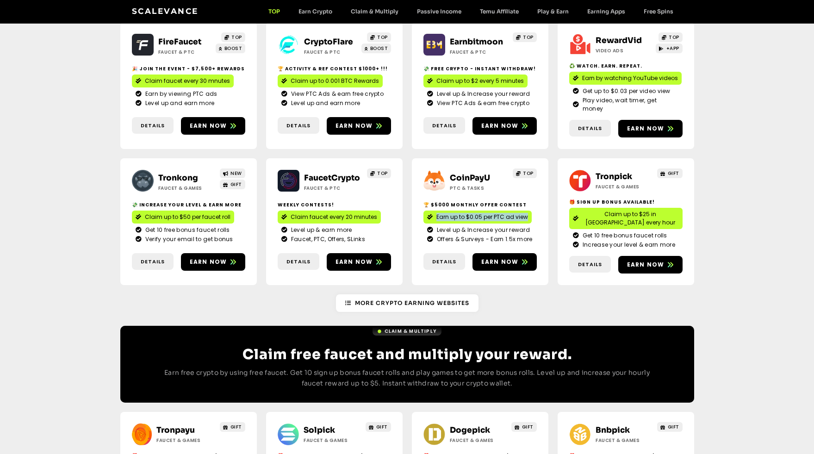
click at [437, 211] on div "Earn up to $0.05 per PTC ad view" at bounding box center [480, 217] width 113 height 13
drag, startPoint x: 530, startPoint y: 219, endPoint x: 437, endPoint y: 221, distance: 93.1
click at [437, 226] on li "Level up & Increase your reward" at bounding box center [480, 230] width 106 height 9
drag, startPoint x: 532, startPoint y: 228, endPoint x: 439, endPoint y: 230, distance: 92.6
click at [438, 235] on li "Offers & Surveys - Earn 1.5x more" at bounding box center [480, 239] width 106 height 8
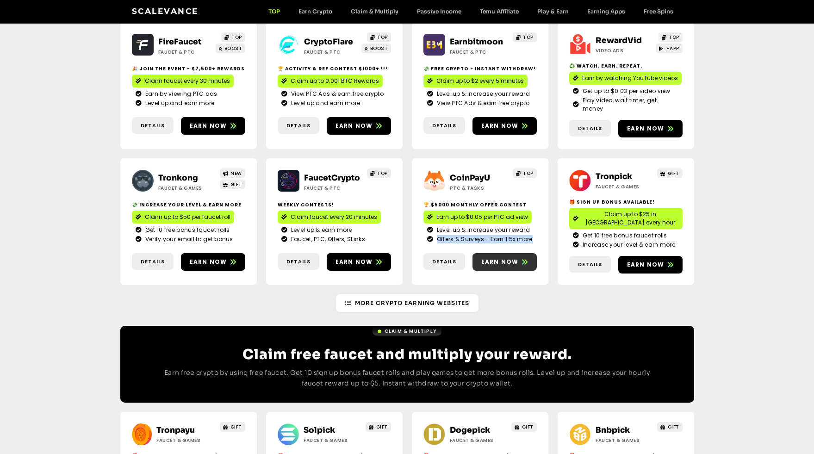
click at [521, 253] on link "Earn now" at bounding box center [505, 262] width 64 height 18
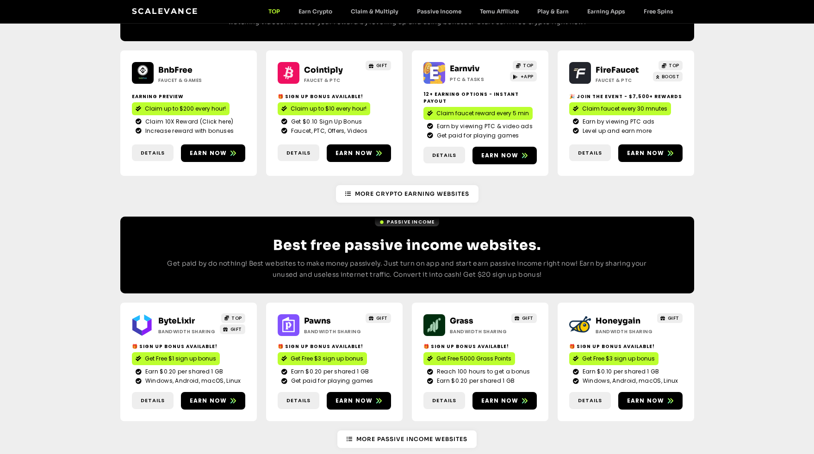
scroll to position [997, 0]
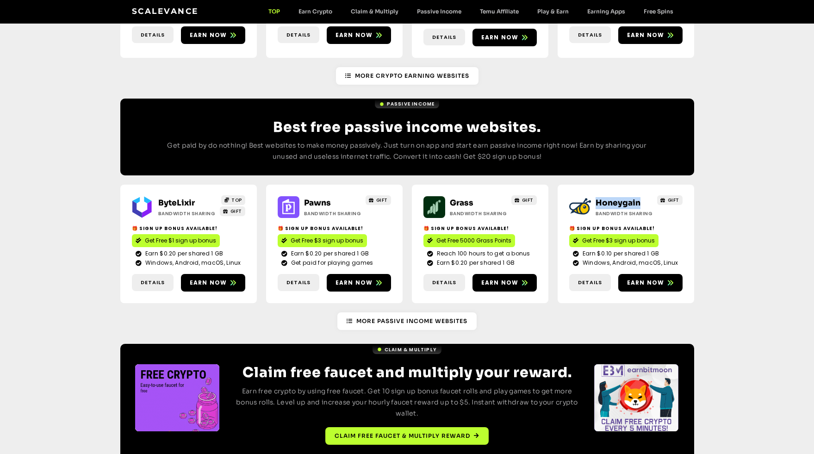
drag, startPoint x: 640, startPoint y: 173, endPoint x: 597, endPoint y: 172, distance: 42.6
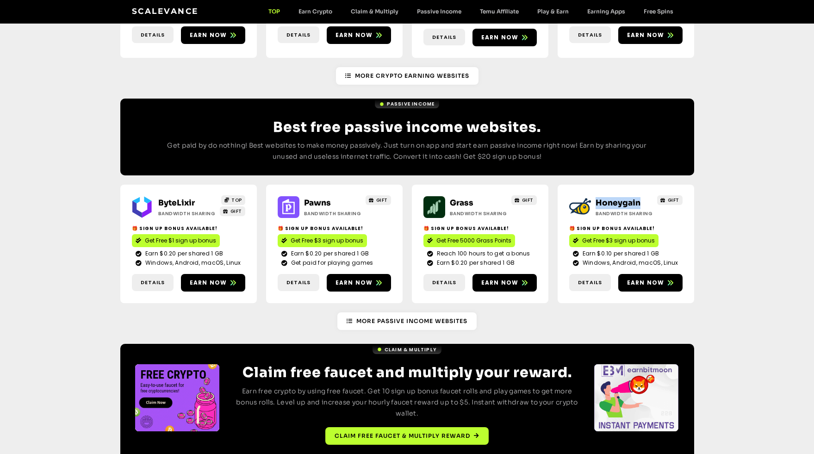
click at [597, 197] on h2 "Honeygain" at bounding box center [625, 203] width 58 height 12
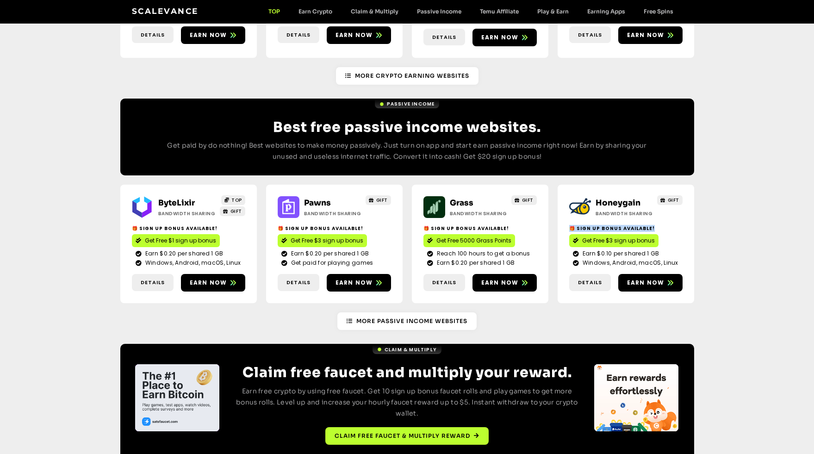
drag, startPoint x: 652, startPoint y: 195, endPoint x: 570, endPoint y: 196, distance: 82.4
click at [570, 225] on h2 "🎁 Sign up bonus available!" at bounding box center [626, 228] width 113 height 7
drag, startPoint x: 659, startPoint y: 207, endPoint x: 582, endPoint y: 209, distance: 76.9
click at [582, 234] on div "Get Free $3 sign up bonus" at bounding box center [626, 240] width 113 height 13
drag, startPoint x: 659, startPoint y: 220, endPoint x: 583, endPoint y: 223, distance: 75.5
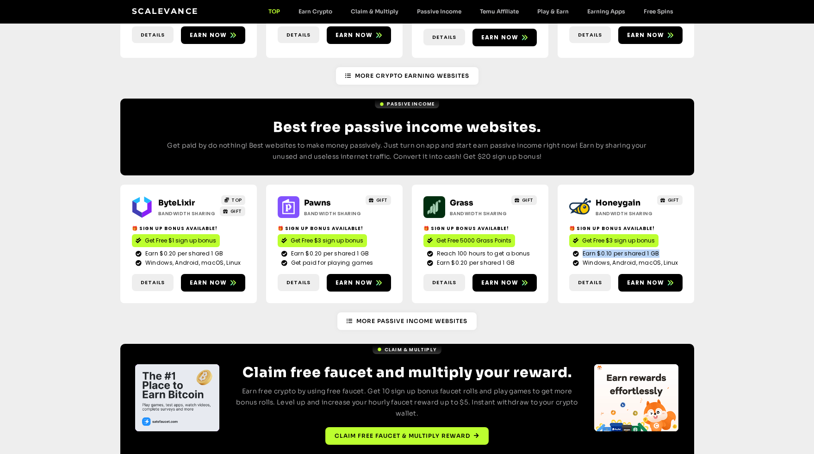
click at [583, 250] on li "Earn $0.10 per shared 1 GB" at bounding box center [626, 254] width 106 height 9
drag, startPoint x: 671, startPoint y: 232, endPoint x: 583, endPoint y: 232, distance: 88.4
click at [583, 259] on li "Windows, Android, macOS, Linux" at bounding box center [626, 263] width 106 height 8
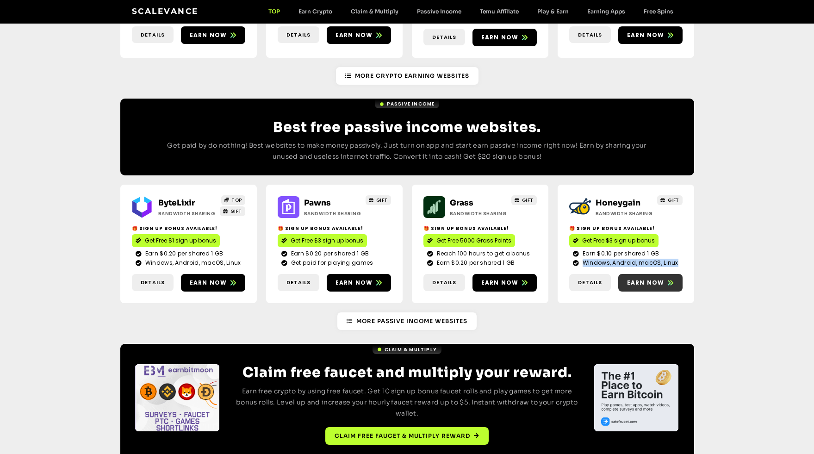
click at [658, 279] on span "Earn now" at bounding box center [646, 283] width 38 height 8
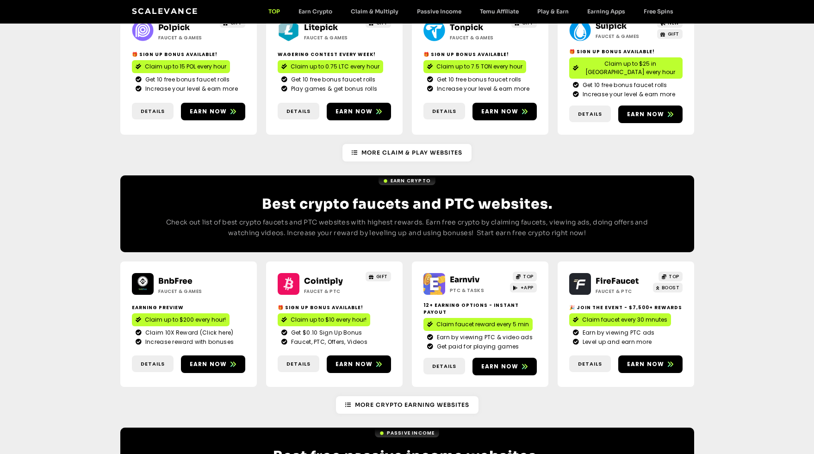
scroll to position [668, 0]
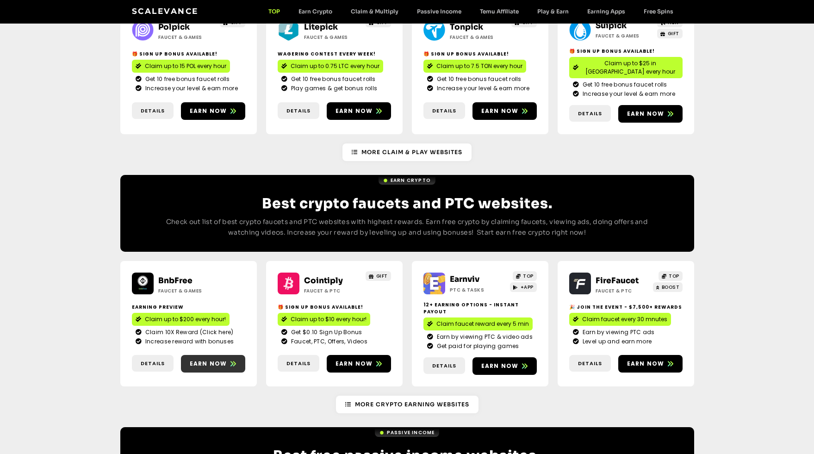
click at [209, 360] on span "Earn now" at bounding box center [209, 364] width 38 height 8
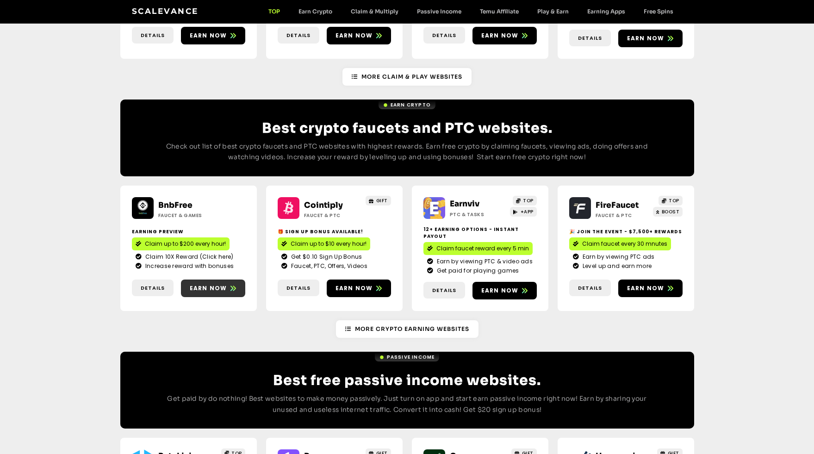
scroll to position [747, 0]
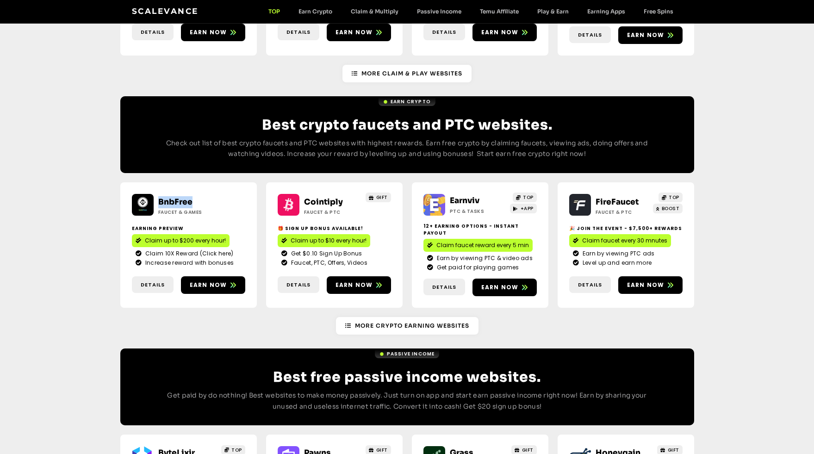
drag, startPoint x: 191, startPoint y: 176, endPoint x: 161, endPoint y: 177, distance: 30.6
click at [160, 196] on h2 "BnbFree" at bounding box center [187, 202] width 58 height 12
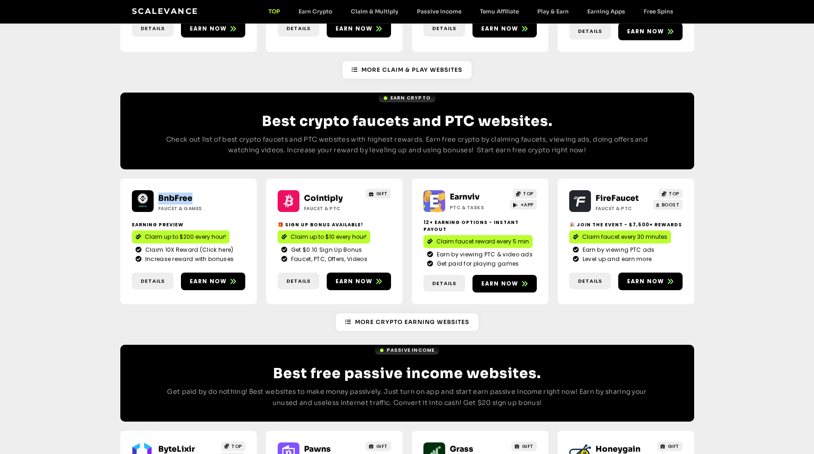
scroll to position [749, 0]
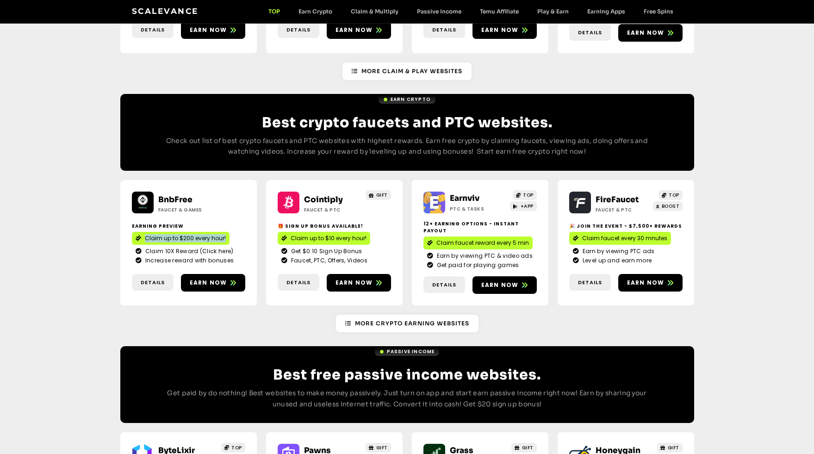
drag, startPoint x: 223, startPoint y: 212, endPoint x: 145, endPoint y: 213, distance: 78.3
click at [144, 232] on div "Claim up to $200 every hour!" at bounding box center [188, 238] width 113 height 13
click at [260, 223] on div "BnbFree Faucet & Games Earning Preview Claim up to $200 every hour! Claim 10X R…" at bounding box center [407, 243] width 574 height 144
click at [264, 171] on div "BnbFree Faucet & Games Earning Preview Claim up to $200 every hour! Claim 10X R…" at bounding box center [407, 243] width 574 height 144
drag, startPoint x: 259, startPoint y: 221, endPoint x: 145, endPoint y: 225, distance: 113.5
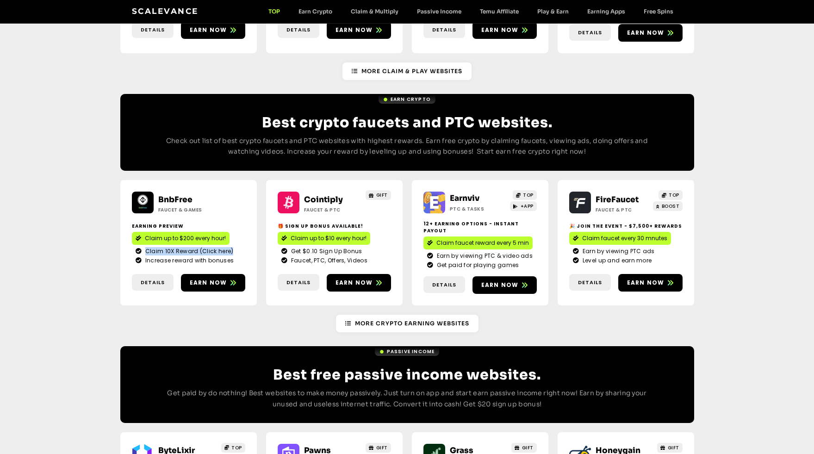
click at [145, 225] on div "BnbFree Faucet & Games Earning Preview Claim up to $200 every hour! Claim 10X R…" at bounding box center [407, 243] width 574 height 144
click at [186, 247] on span "Claim 10X Reward (Click here)" at bounding box center [188, 251] width 91 height 8
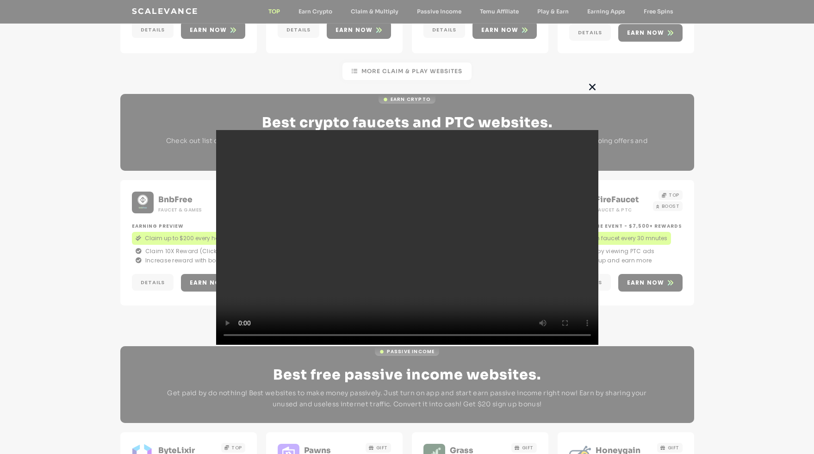
click at [758, 116] on div at bounding box center [407, 227] width 814 height 454
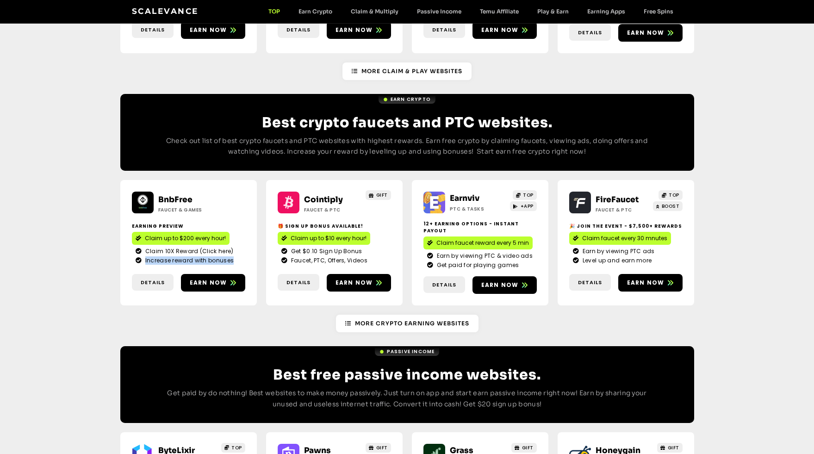
drag, startPoint x: 234, startPoint y: 235, endPoint x: 145, endPoint y: 234, distance: 88.9
click at [145, 257] on li "Increase reward with bonuses" at bounding box center [189, 261] width 106 height 8
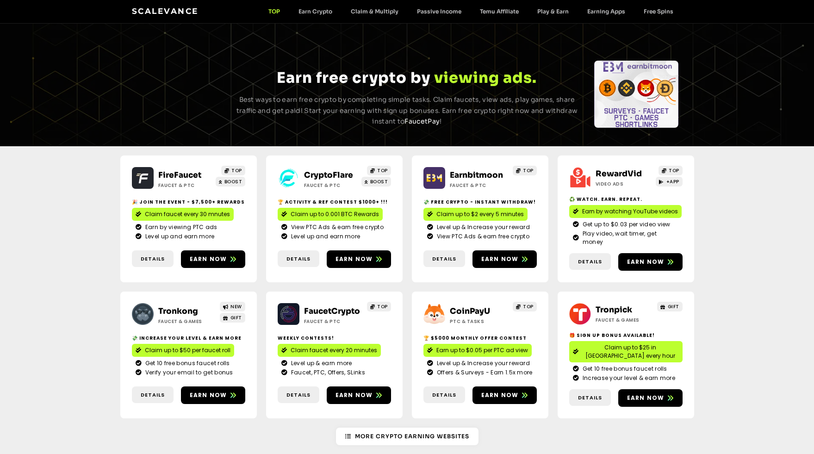
scroll to position [0, 0]
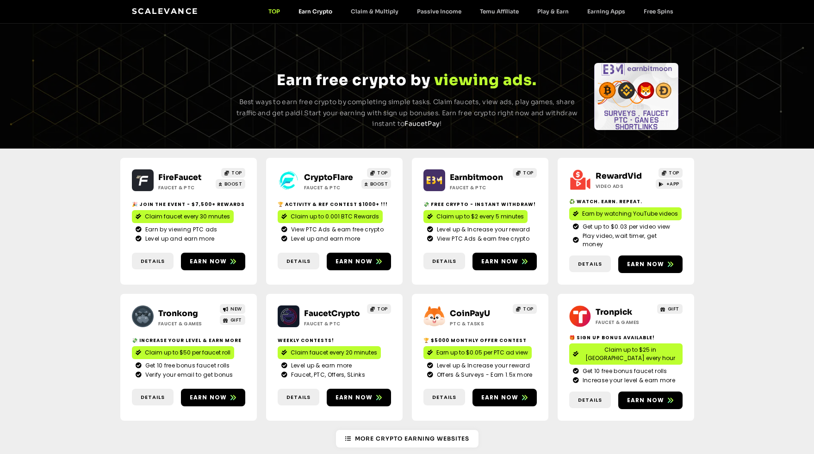
click at [322, 10] on link "Earn Crypto" at bounding box center [315, 11] width 52 height 7
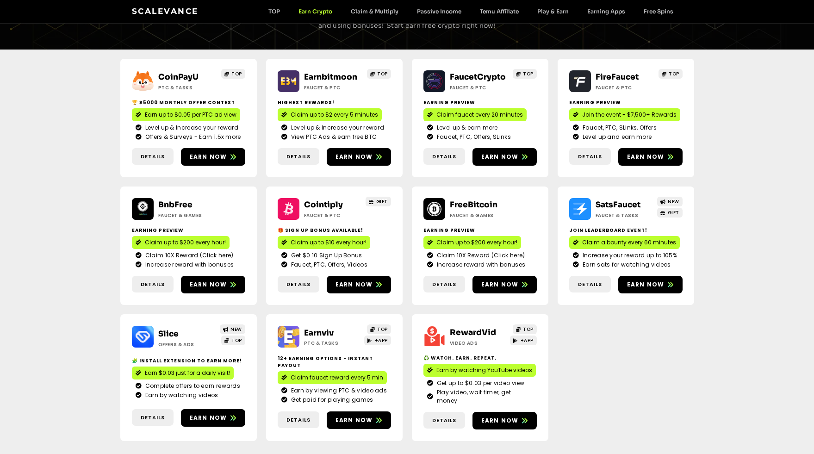
scroll to position [97, 0]
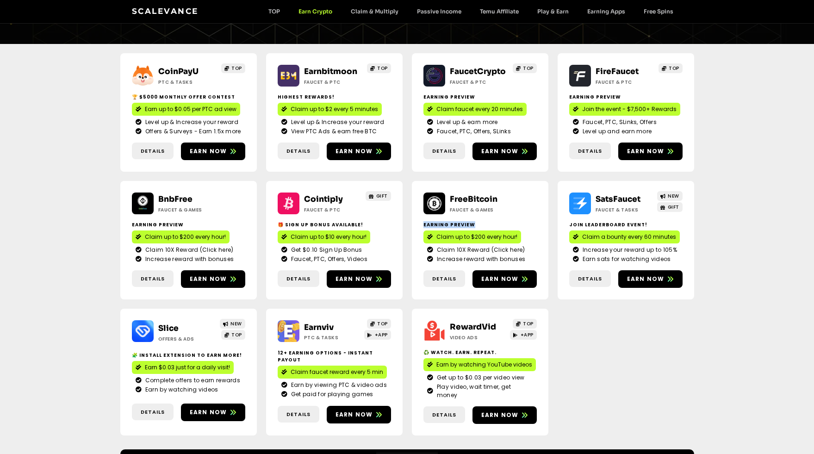
drag, startPoint x: 478, startPoint y: 231, endPoint x: 426, endPoint y: 225, distance: 53.1
click at [424, 225] on h2 "Earning Preview" at bounding box center [480, 224] width 113 height 7
copy h2 "Earning Preview"
